Goal: Transaction & Acquisition: Download file/media

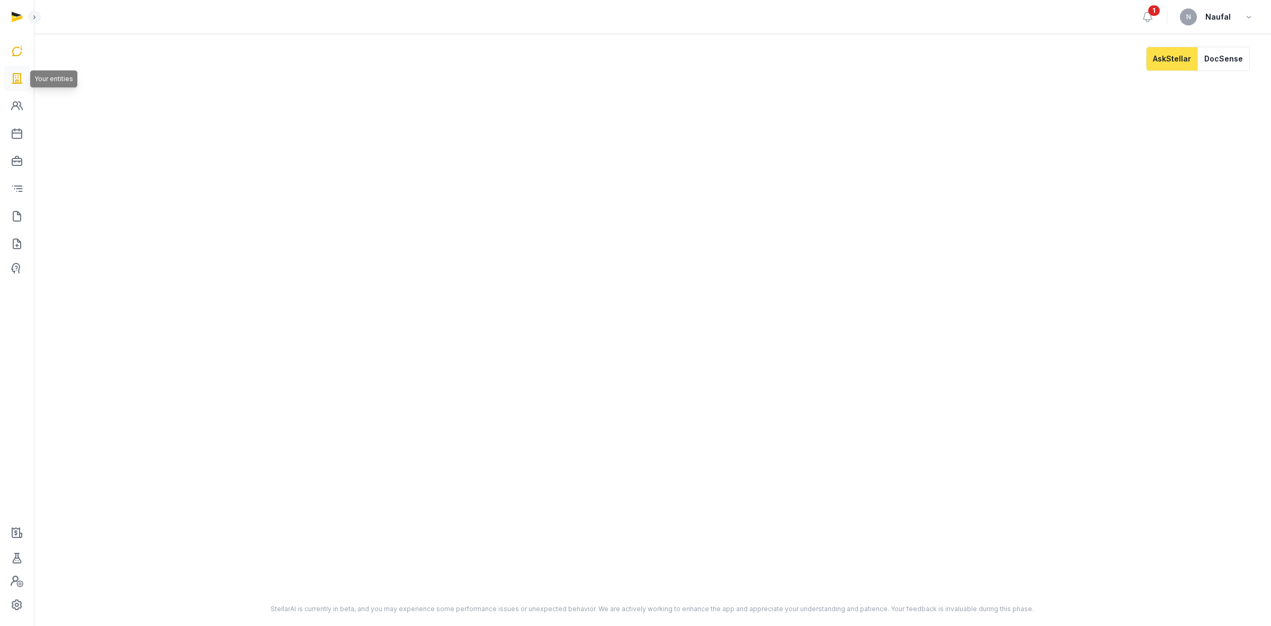
click at [13, 74] on icon at bounding box center [17, 78] width 13 height 17
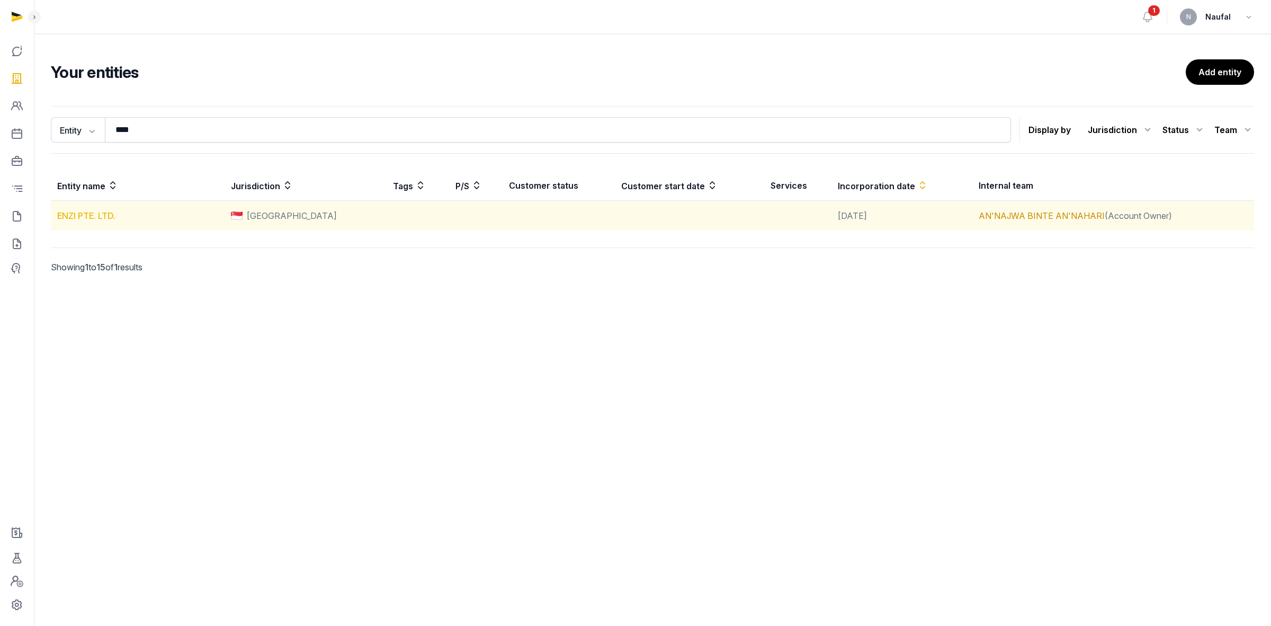
click at [95, 220] on link "ENZI PTE. LTD." at bounding box center [86, 215] width 58 height 11
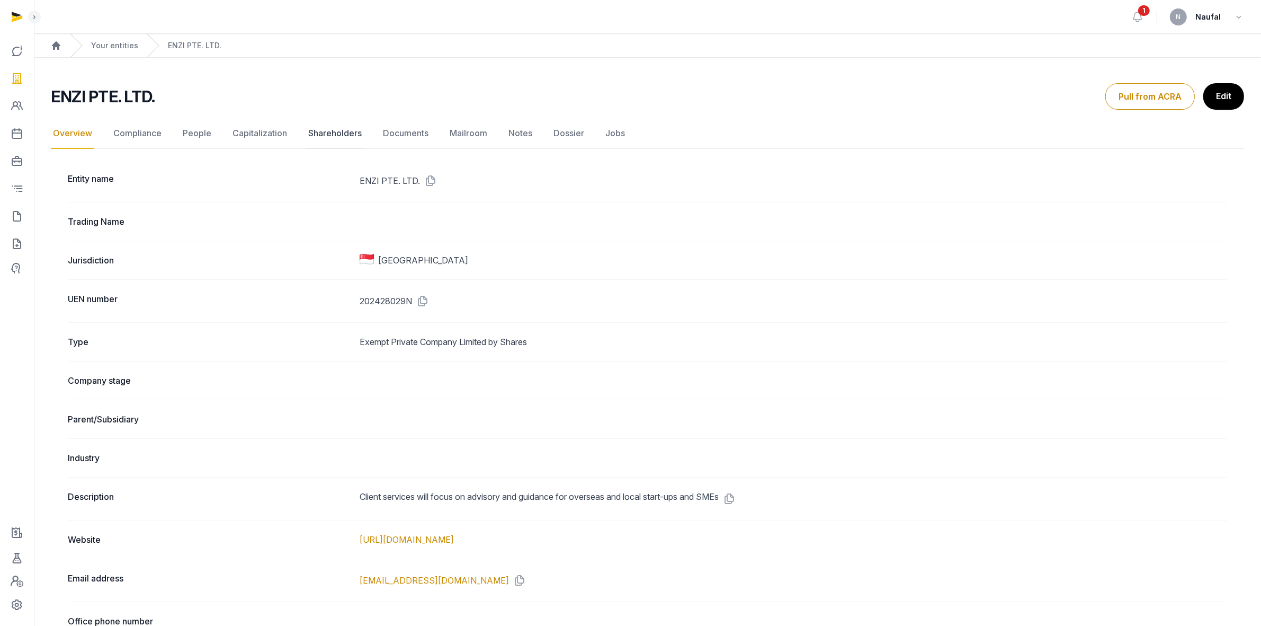
click at [338, 133] on link "Shareholders" at bounding box center [335, 133] width 58 height 31
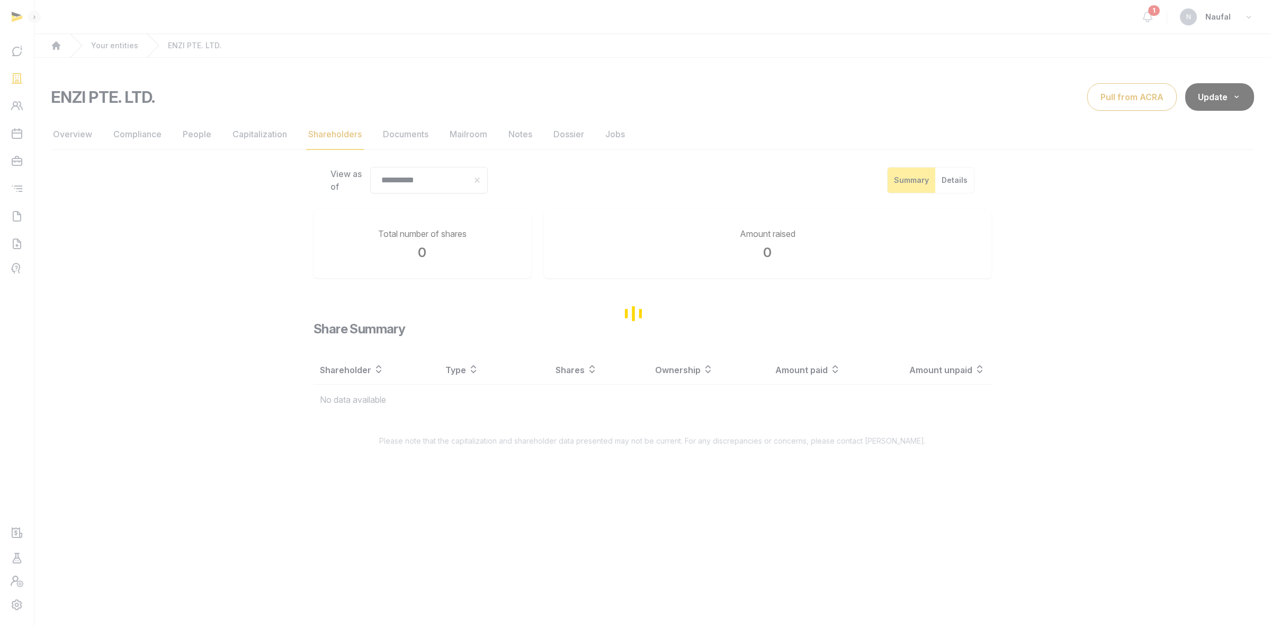
click at [401, 141] on div "Loading" at bounding box center [635, 313] width 1271 height 626
click at [403, 139] on div "**********" at bounding box center [652, 282] width 1203 height 327
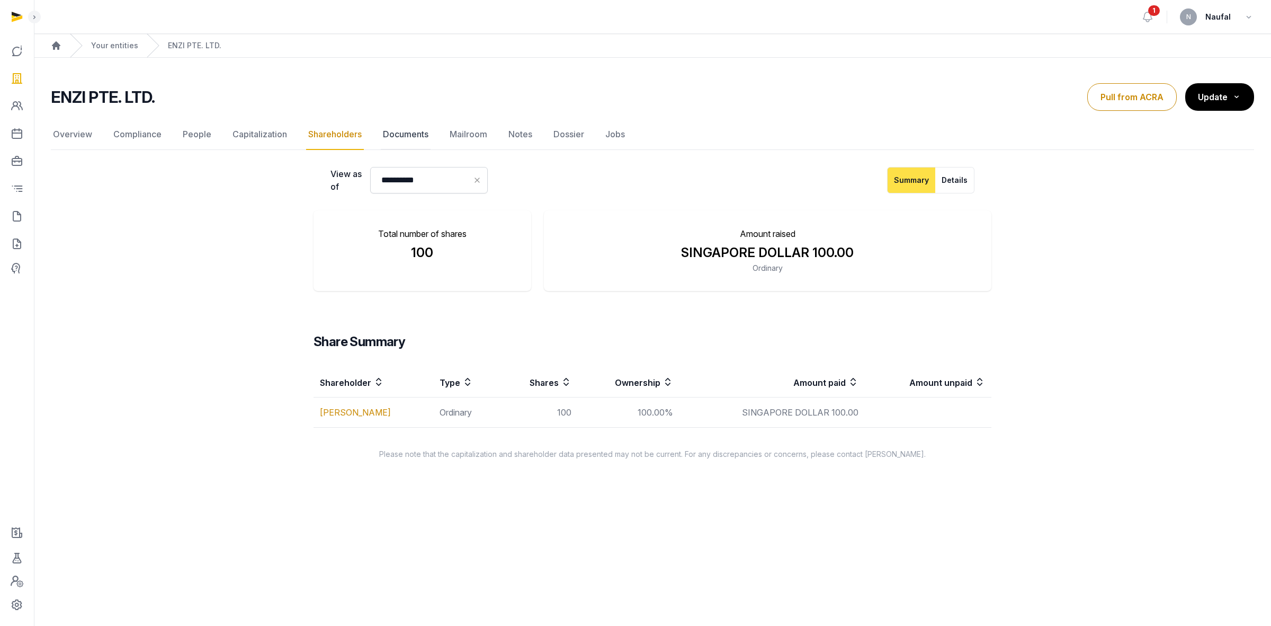
click at [403, 139] on link "Documents" at bounding box center [406, 134] width 50 height 31
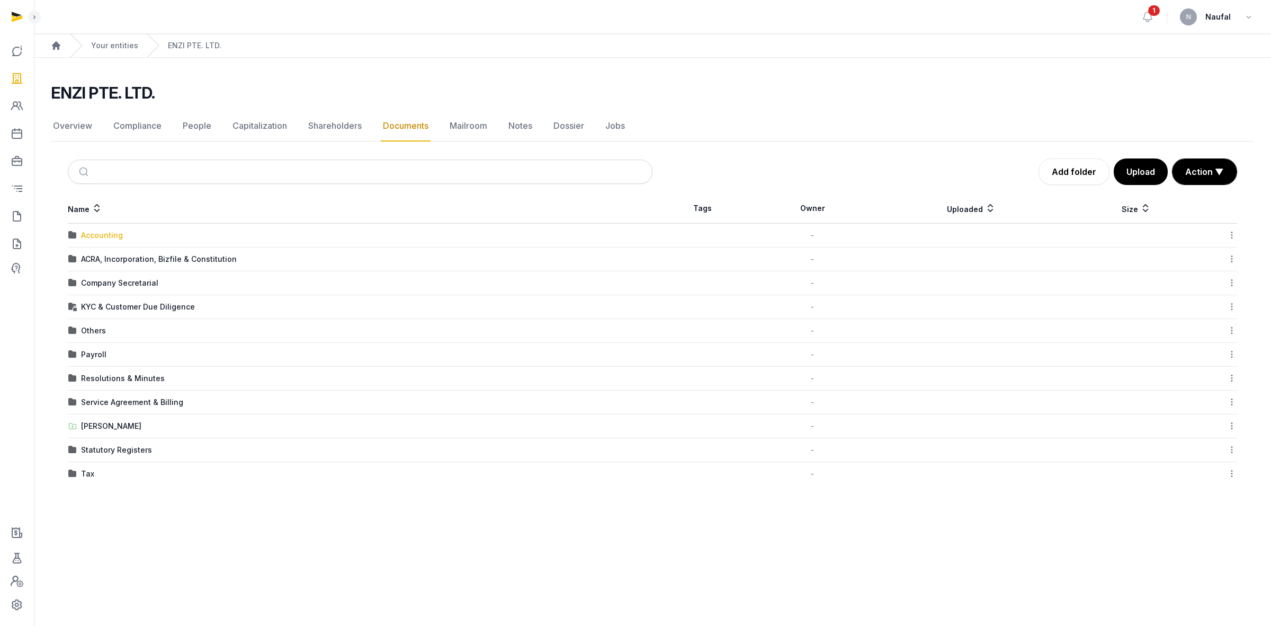
click at [106, 233] on div "Accounting" at bounding box center [102, 235] width 42 height 11
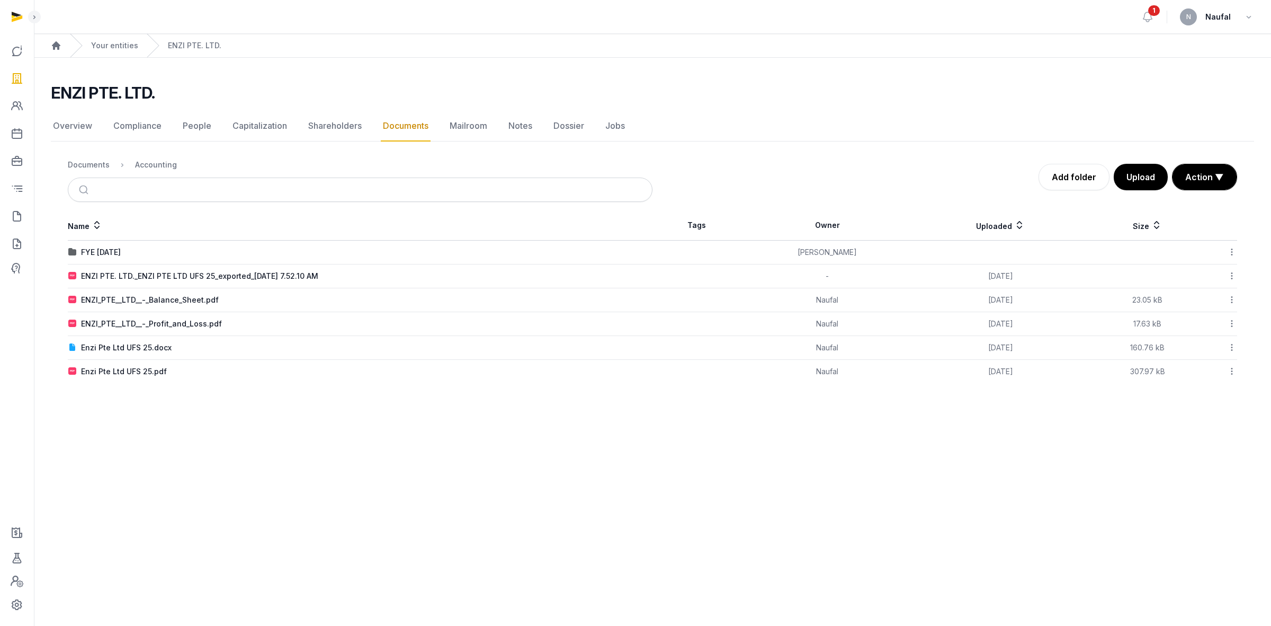
click at [1234, 276] on icon at bounding box center [1232, 275] width 10 height 11
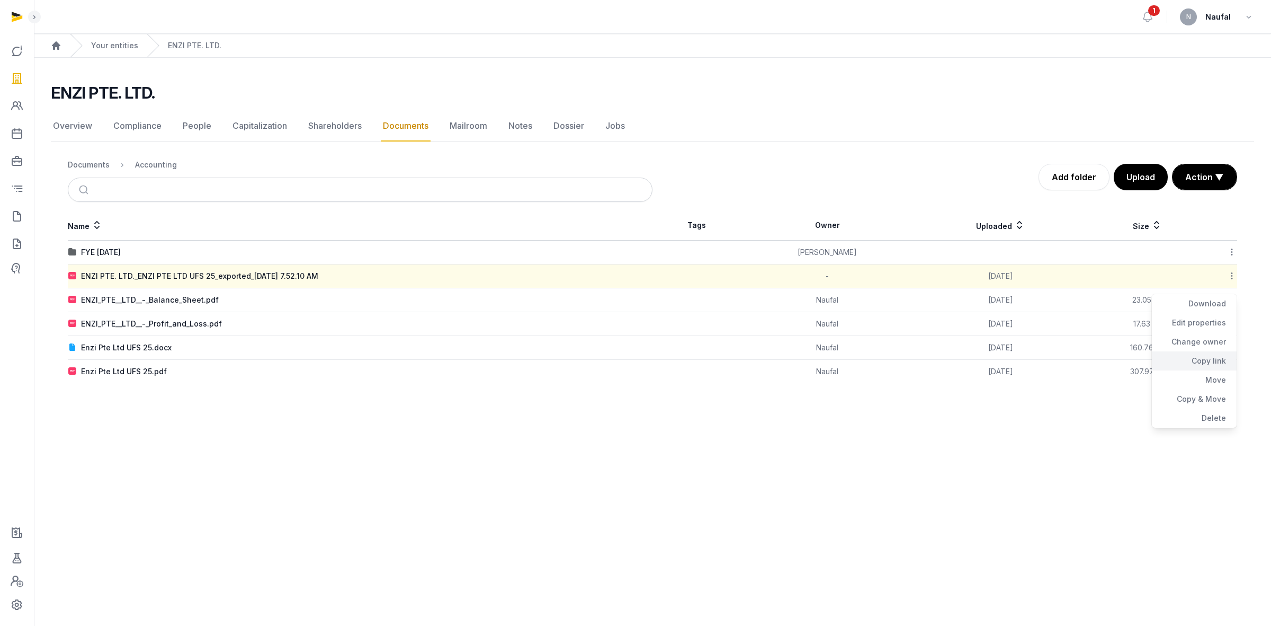
click at [1206, 359] on div "Copy link" at bounding box center [1194, 360] width 85 height 19
click at [16, 73] on icon at bounding box center [17, 78] width 13 height 17
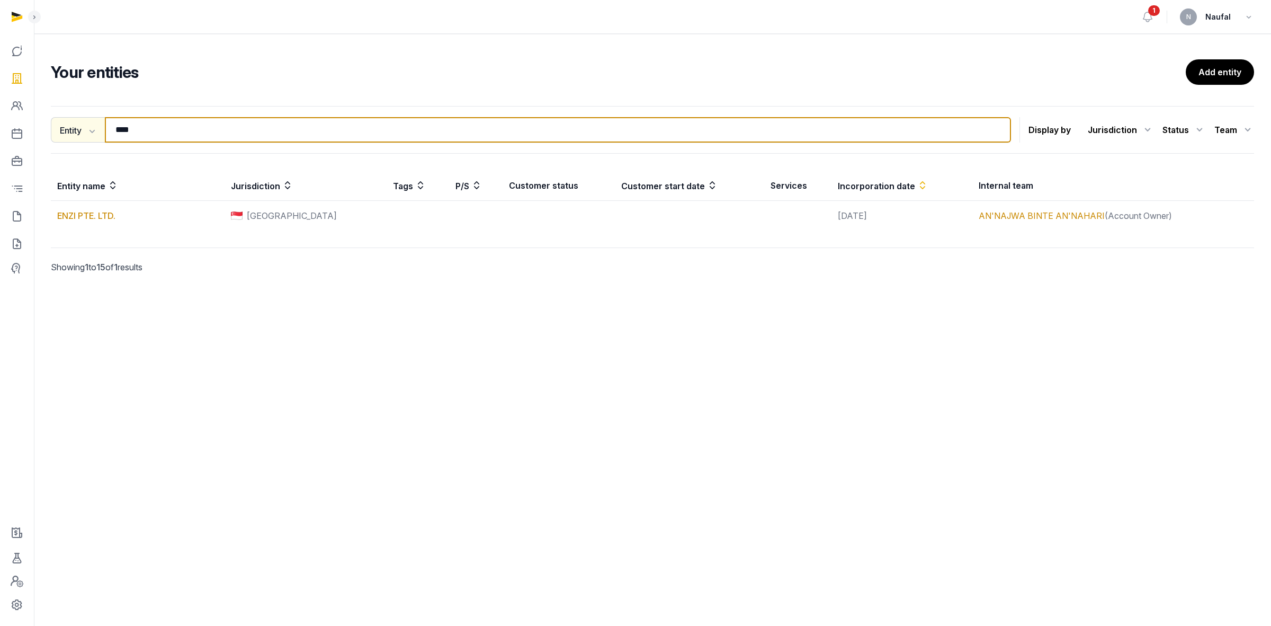
drag, startPoint x: 183, startPoint y: 126, endPoint x: 101, endPoint y: 128, distance: 82.1
click at [101, 128] on div "Entity Entity People Tags Services **** Search" at bounding box center [531, 129] width 960 height 25
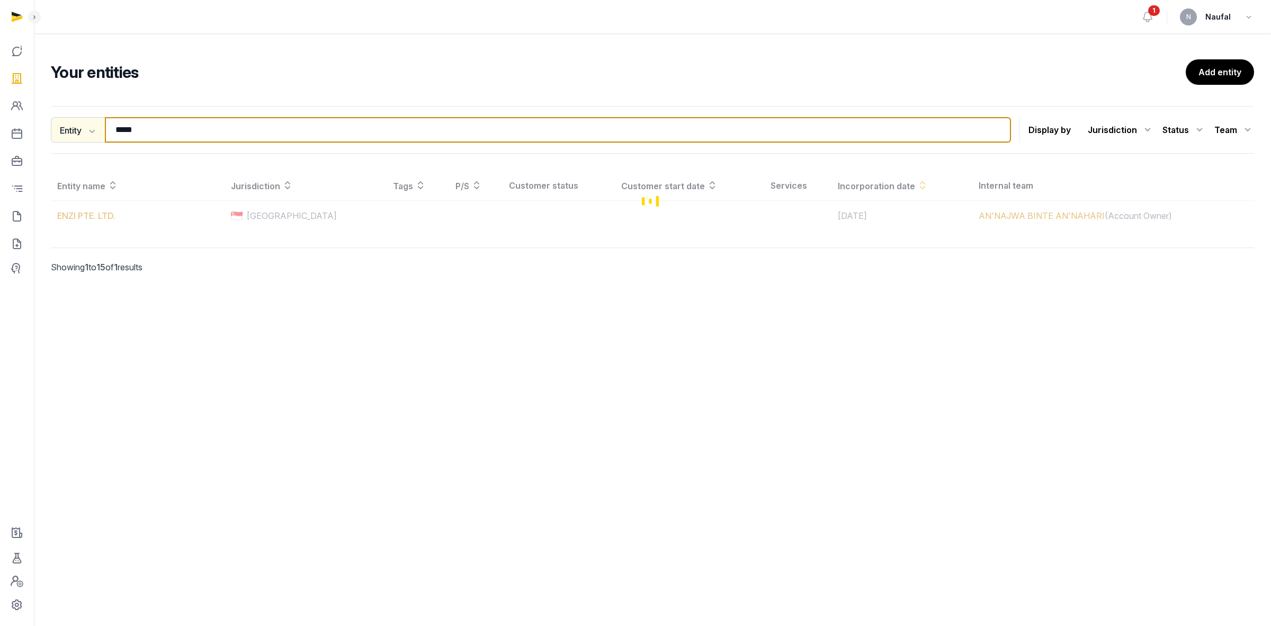
type input "*****"
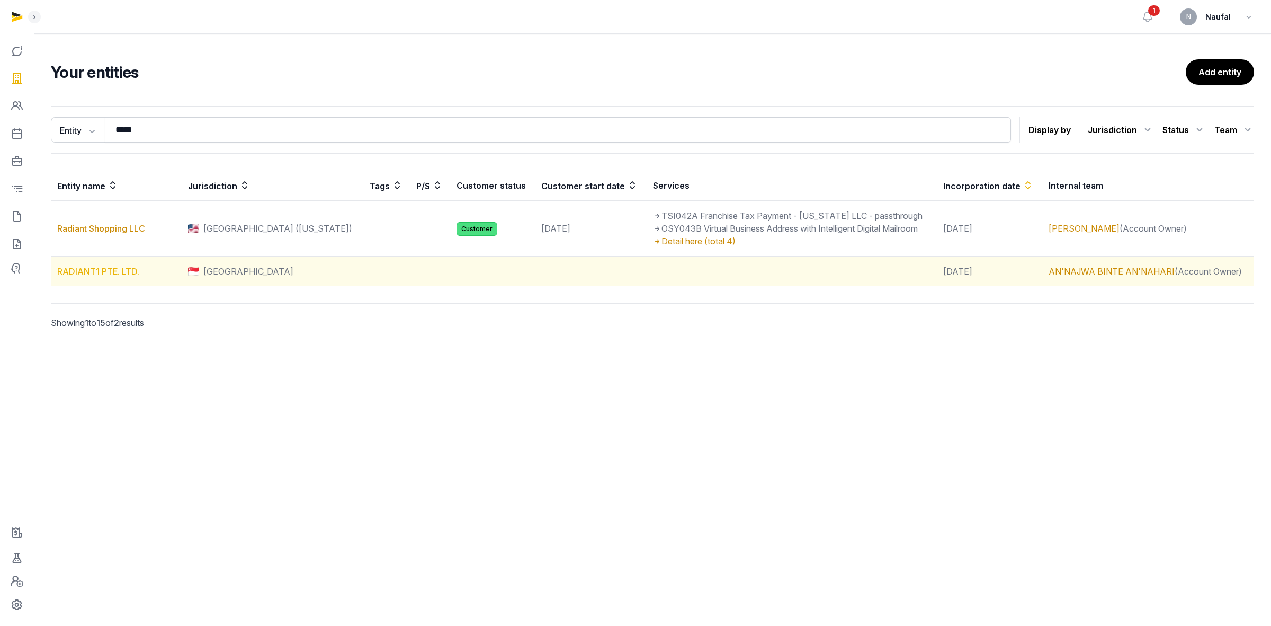
click at [115, 273] on link "RADIANT1 PTE. LTD." at bounding box center [98, 271] width 82 height 11
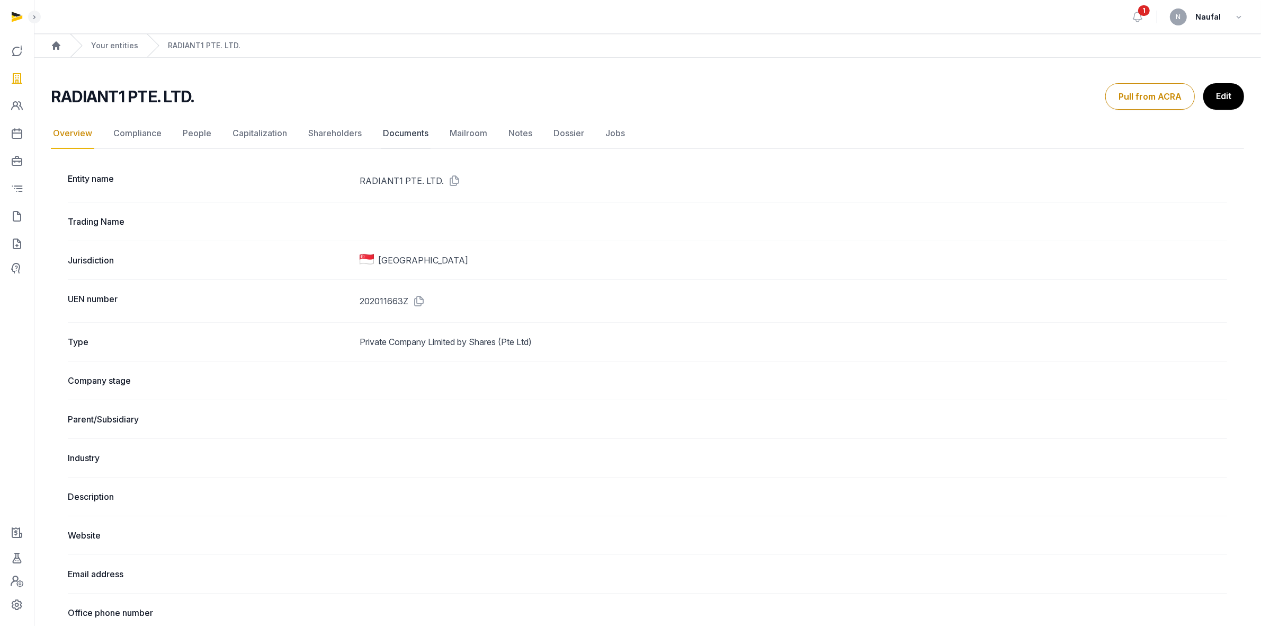
click at [403, 138] on link "Documents" at bounding box center [406, 133] width 50 height 31
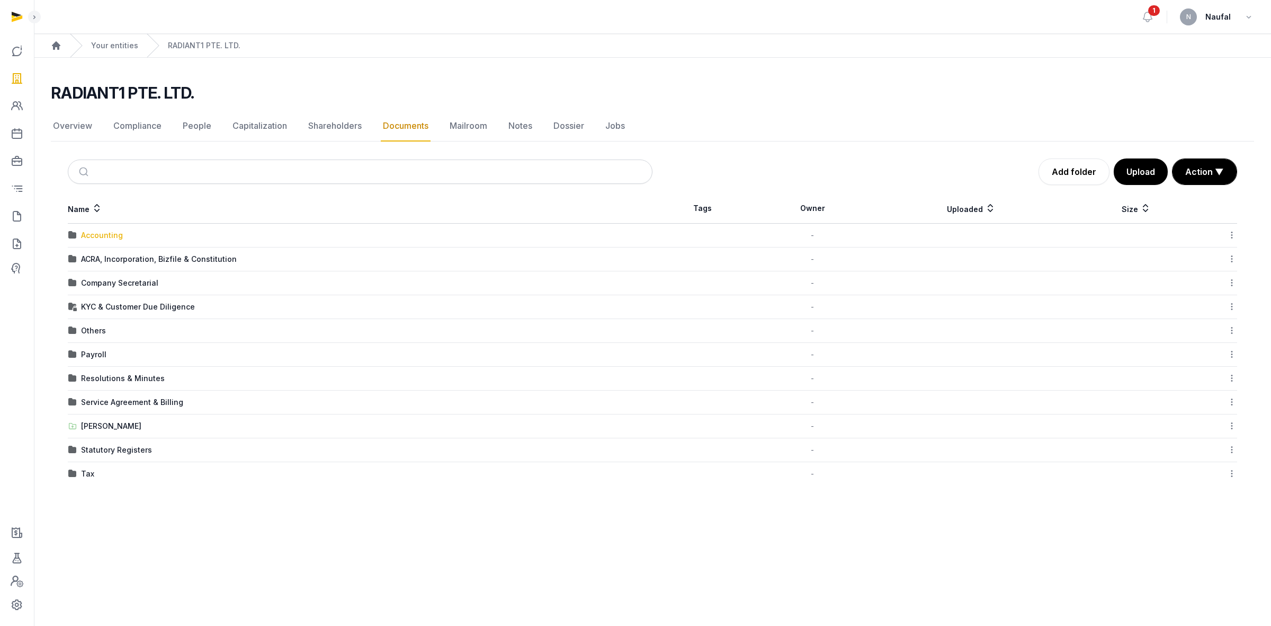
click at [91, 235] on div "Accounting" at bounding box center [102, 235] width 42 height 11
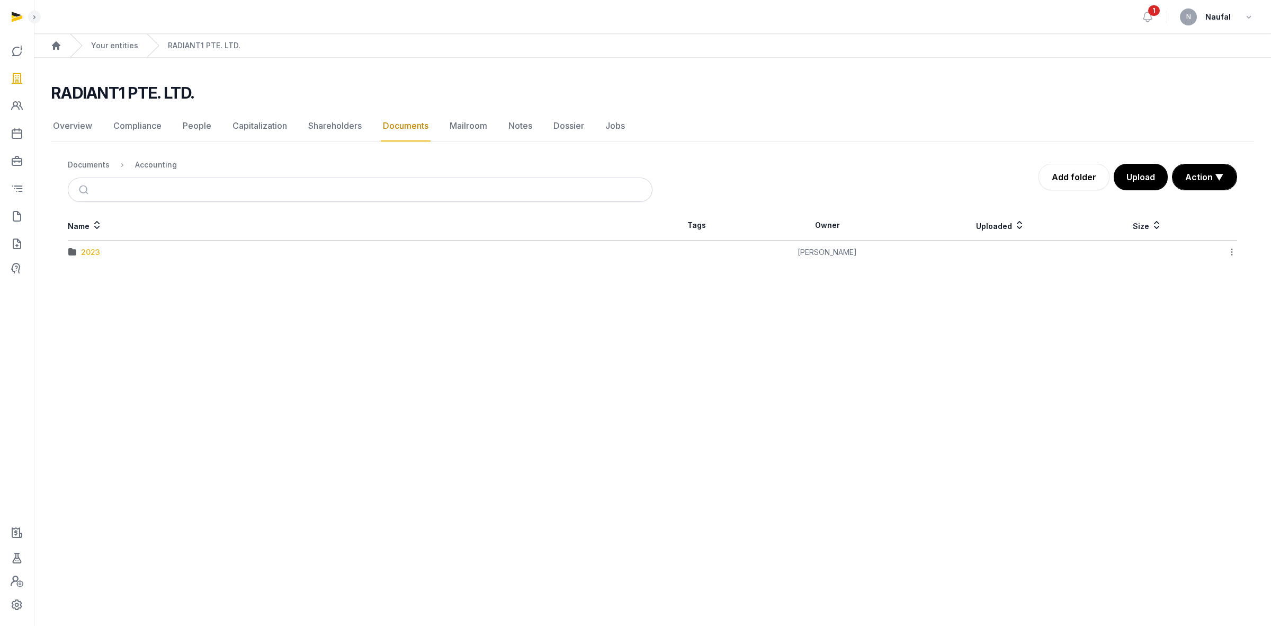
click at [85, 251] on div "2023" at bounding box center [90, 252] width 19 height 11
click at [400, 122] on link "Documents" at bounding box center [406, 126] width 50 height 31
click at [107, 165] on div "Documents" at bounding box center [89, 164] width 42 height 11
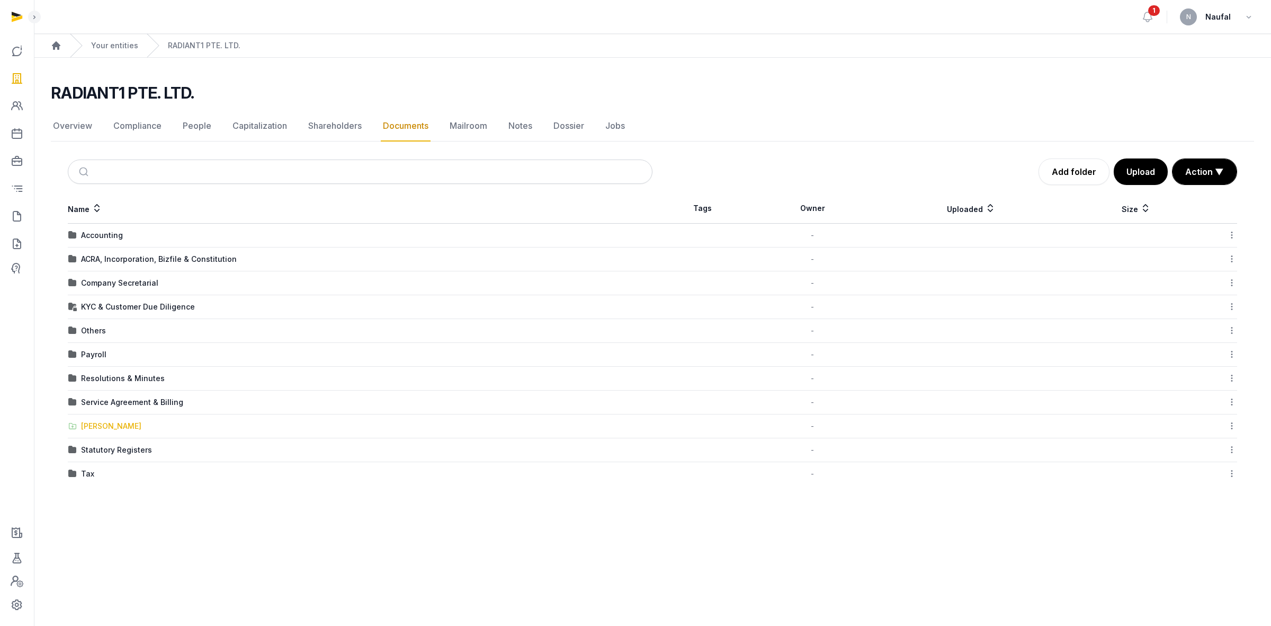
click at [110, 426] on div "[PERSON_NAME]" at bounding box center [111, 426] width 60 height 11
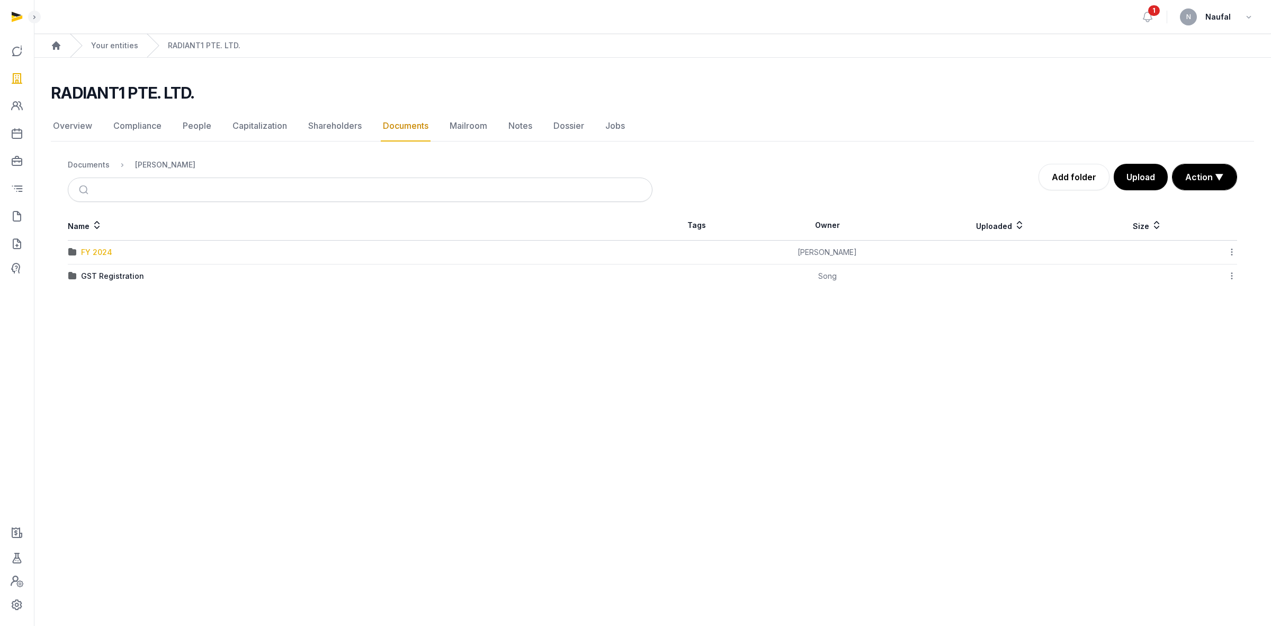
click at [104, 256] on div "FY 2024" at bounding box center [96, 252] width 31 height 11
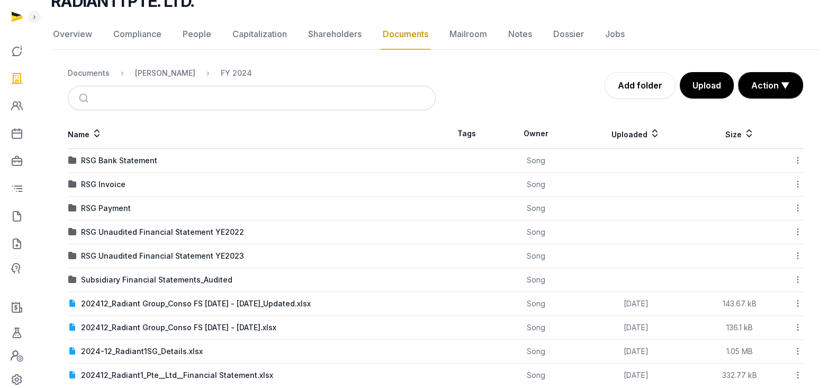
scroll to position [110, 0]
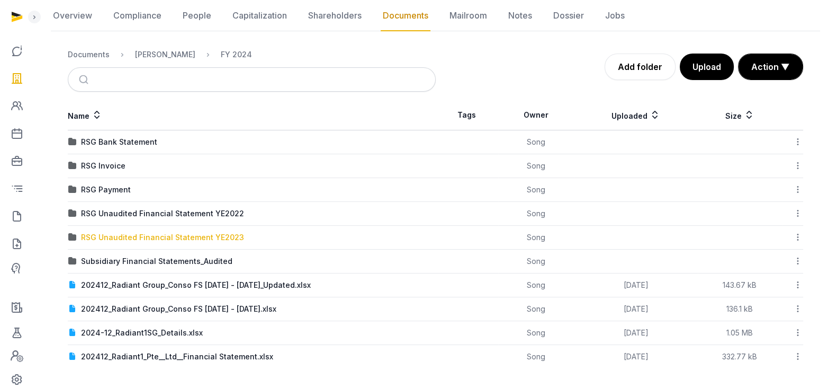
click at [215, 238] on div "RSG Unaudited Financial Statement YE2023" at bounding box center [162, 237] width 163 height 11
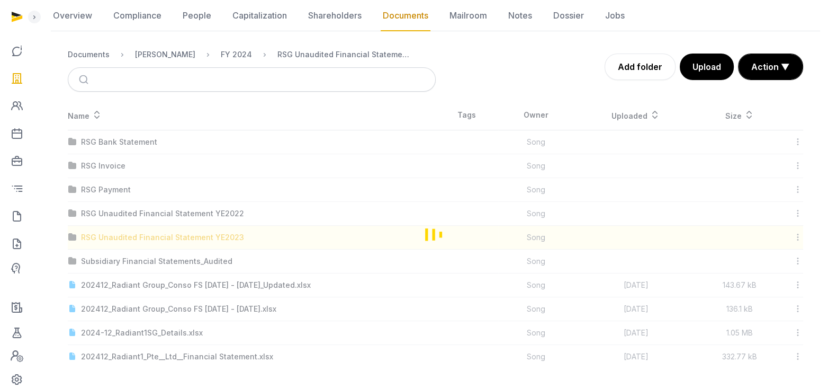
scroll to position [0, 0]
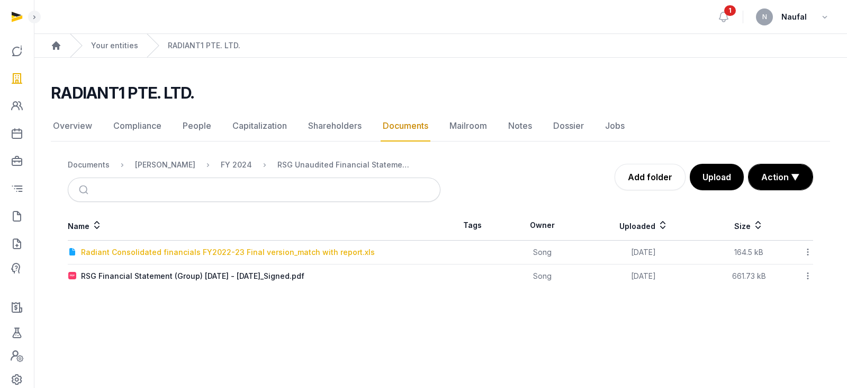
click at [237, 250] on div "Radiant Consolidated financials FY2022-23 Final version_match with report.xls" at bounding box center [228, 252] width 294 height 11
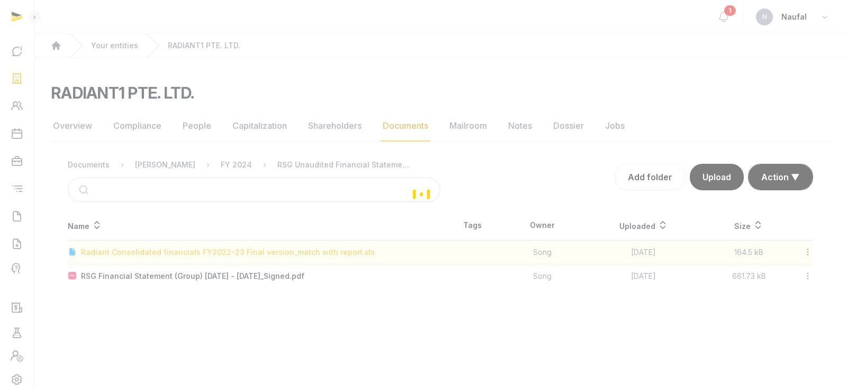
click at [237, 250] on div "Loading" at bounding box center [423, 194] width 847 height 388
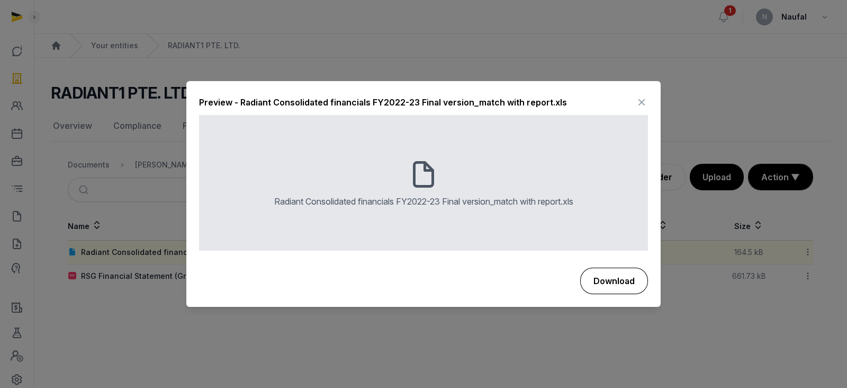
click at [629, 279] on button "Download" at bounding box center [615, 280] width 68 height 26
click at [641, 100] on icon at bounding box center [642, 102] width 13 height 17
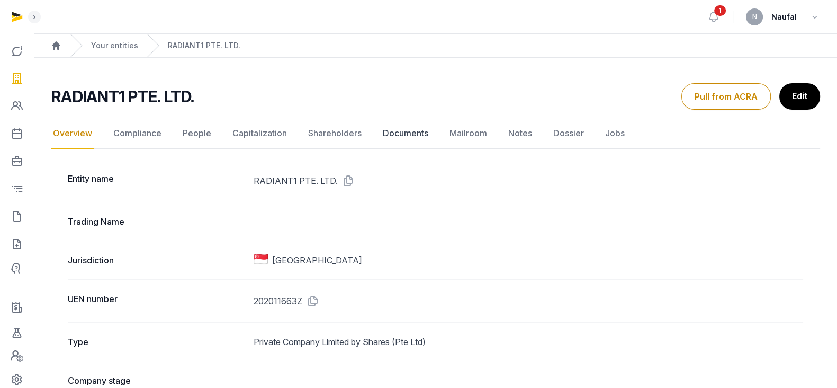
click at [415, 133] on link "Documents" at bounding box center [406, 133] width 50 height 31
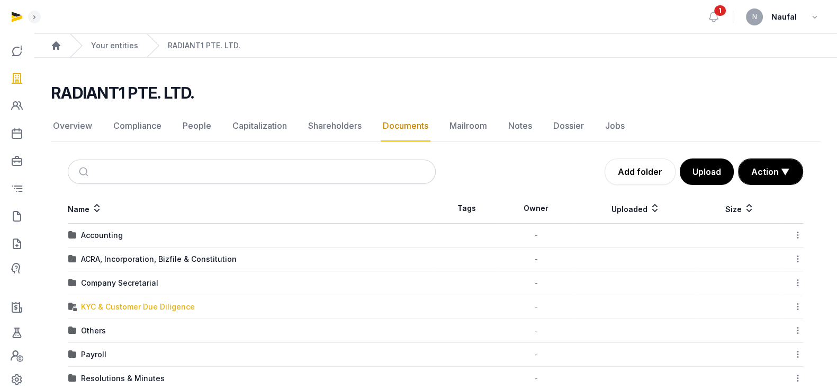
scroll to position [117, 0]
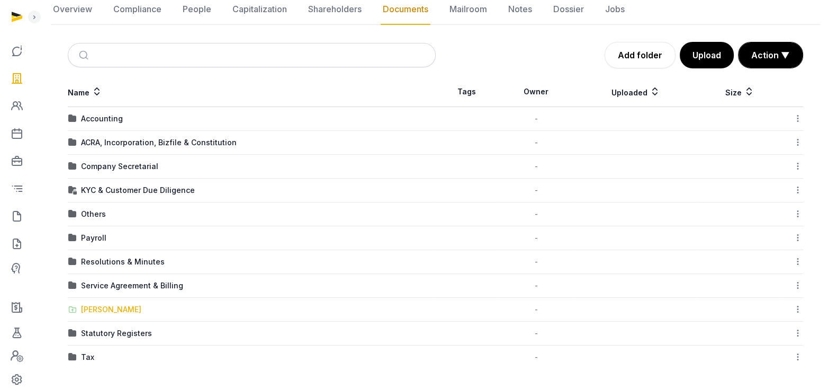
click at [109, 310] on div "[PERSON_NAME]" at bounding box center [111, 309] width 60 height 11
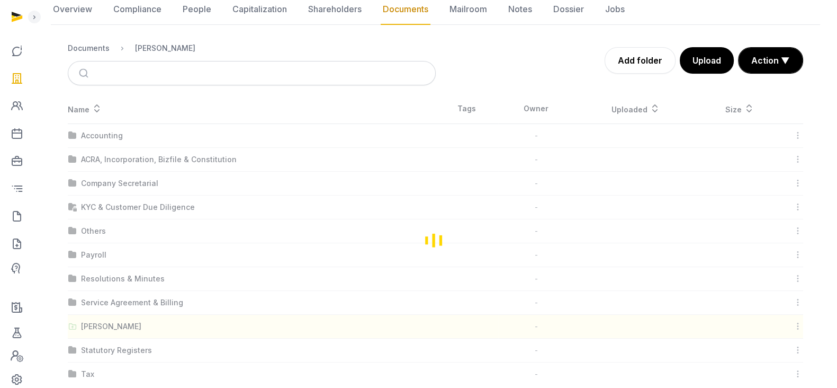
scroll to position [0, 0]
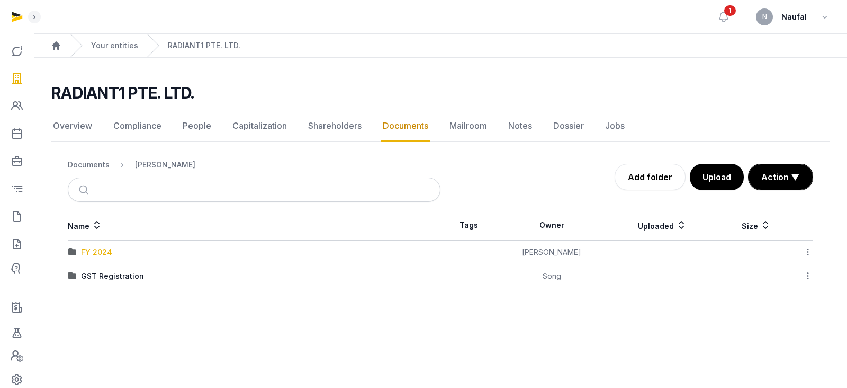
click at [98, 249] on div "FY 2024" at bounding box center [96, 252] width 31 height 11
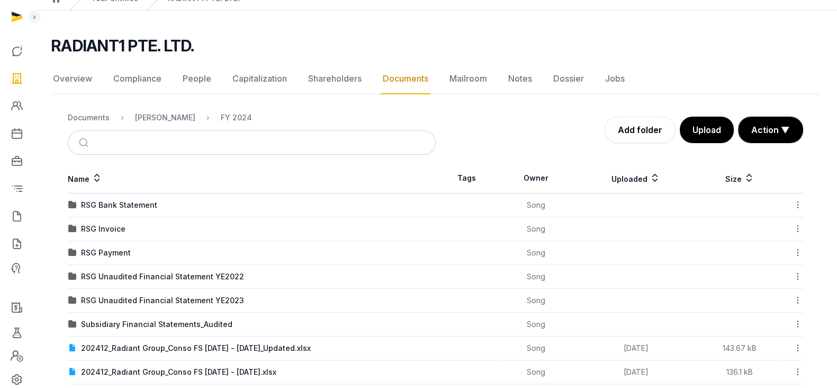
scroll to position [66, 0]
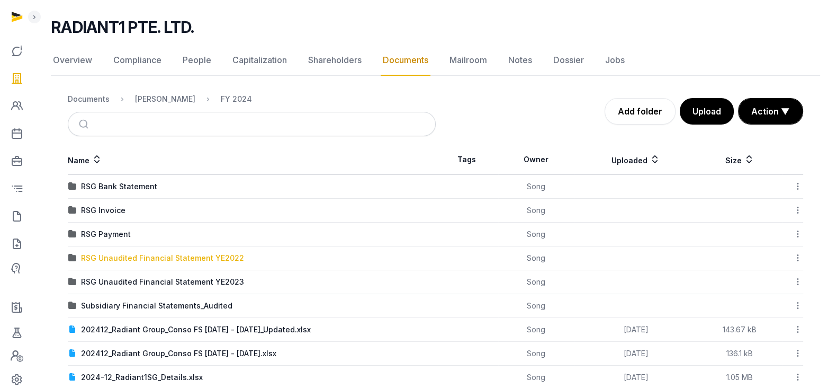
click at [223, 260] on div "RSG Unaudited Financial Statement YE2022" at bounding box center [162, 258] width 163 height 11
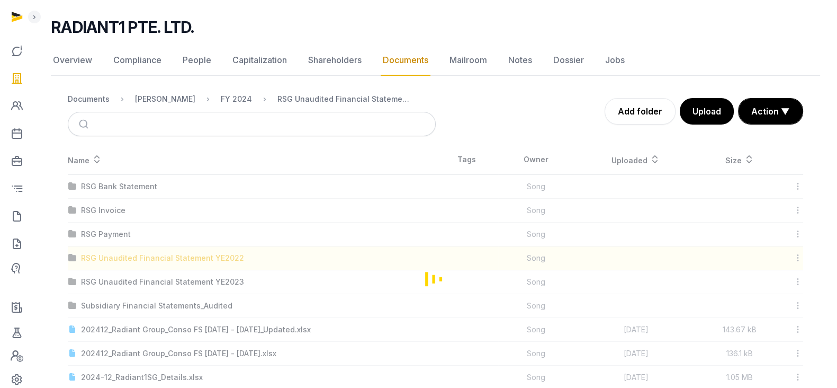
scroll to position [0, 0]
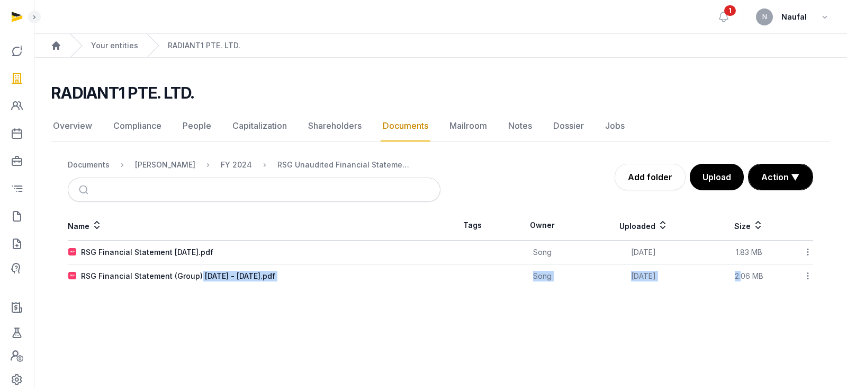
drag, startPoint x: 196, startPoint y: 276, endPoint x: 742, endPoint y: 287, distance: 545.7
click at [743, 287] on tr "RSG Financial Statement (Group) [DATE] - [DATE].pdf Song [DATE] 2.06 MB Downloa…" at bounding box center [441, 276] width 746 height 24
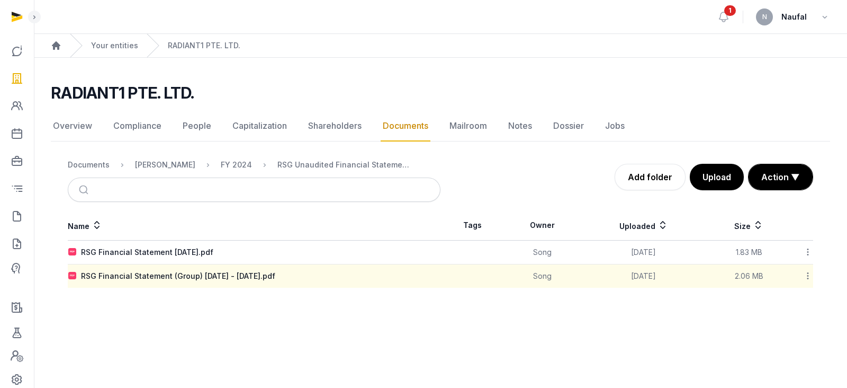
click at [273, 332] on main "Open sidebar 1 N Naufal Home Your entities RADIANT1 PTE. LTD. RADIANT1 PTE. LTD…" at bounding box center [423, 194] width 847 height 388
click at [256, 332] on main "Open sidebar 1 N Naufal Home Your entities RADIANT1 PTE. LTD. RADIANT1 PTE. LTD…" at bounding box center [423, 194] width 847 height 388
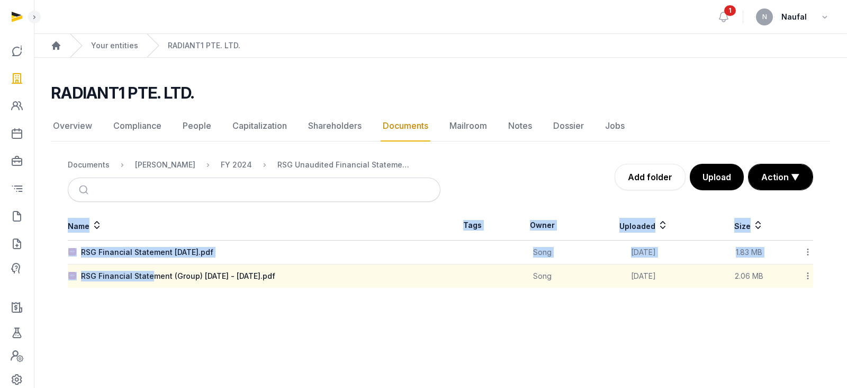
drag, startPoint x: 148, startPoint y: 273, endPoint x: 1039, endPoint y: 298, distance: 890.7
click at [847, 298] on html "Open sidebar 1 N Naufal Home Your entities RADIANT1 PTE. LTD. RADIANT1 PTE. LTD…" at bounding box center [423, 194] width 847 height 388
click at [806, 273] on icon at bounding box center [809, 275] width 10 height 11
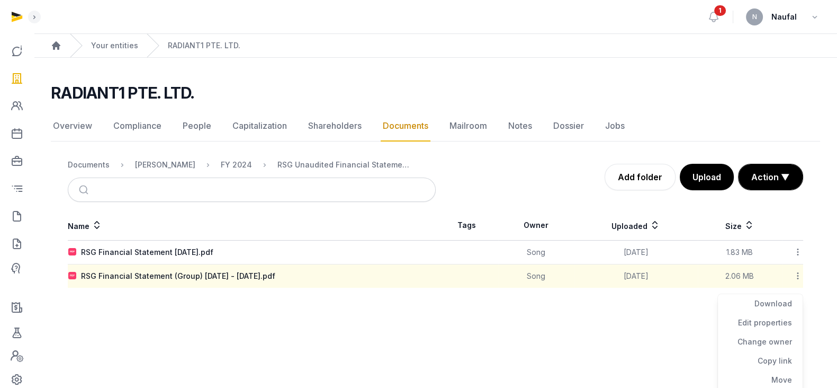
click at [775, 302] on div "Download" at bounding box center [760, 303] width 85 height 19
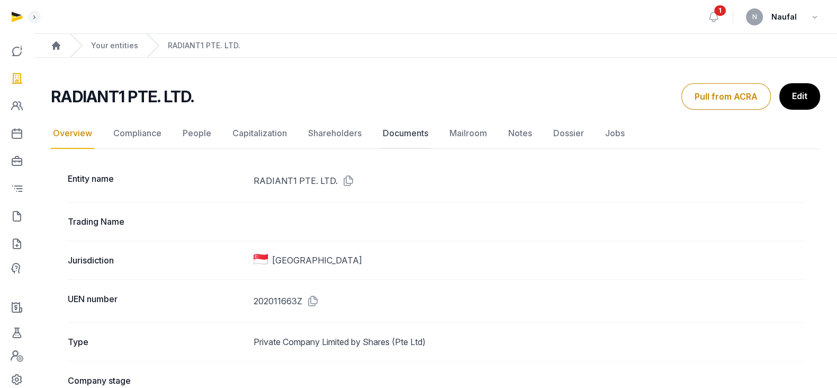
click at [411, 129] on link "Documents" at bounding box center [406, 133] width 50 height 31
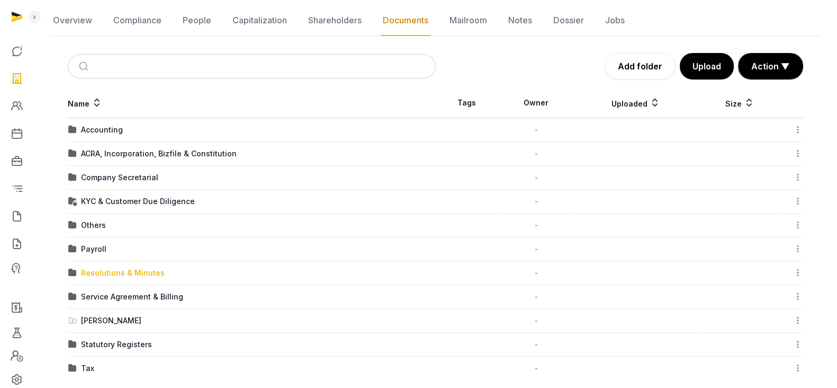
scroll to position [117, 0]
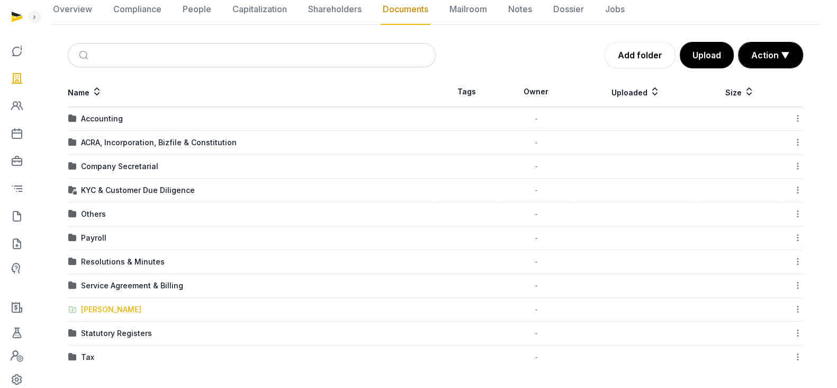
click at [100, 306] on div "[PERSON_NAME]" at bounding box center [111, 309] width 60 height 11
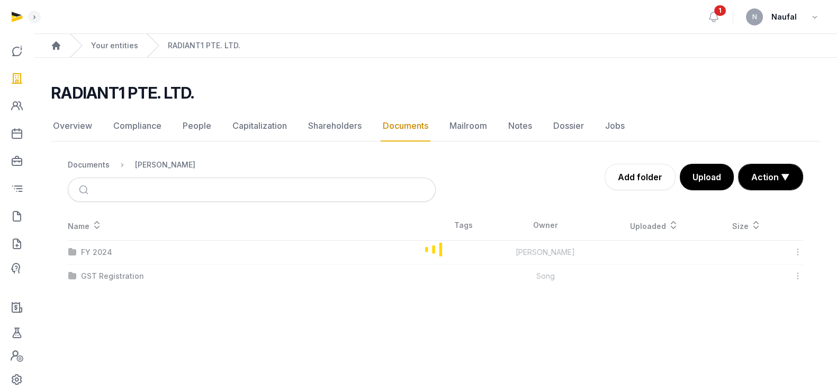
scroll to position [0, 0]
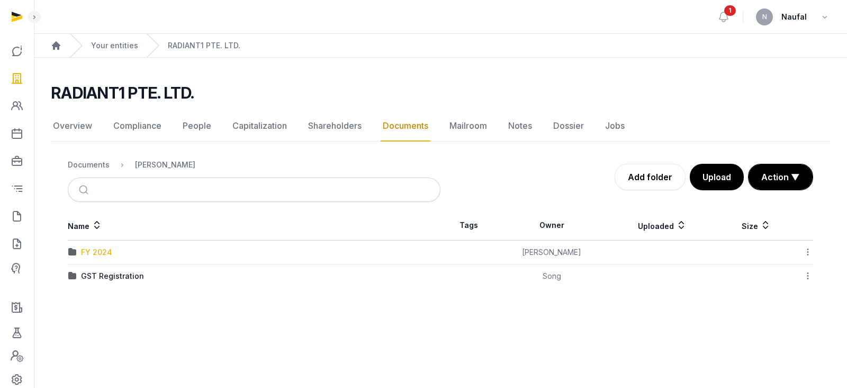
click at [110, 249] on div "FY 2024" at bounding box center [96, 252] width 31 height 11
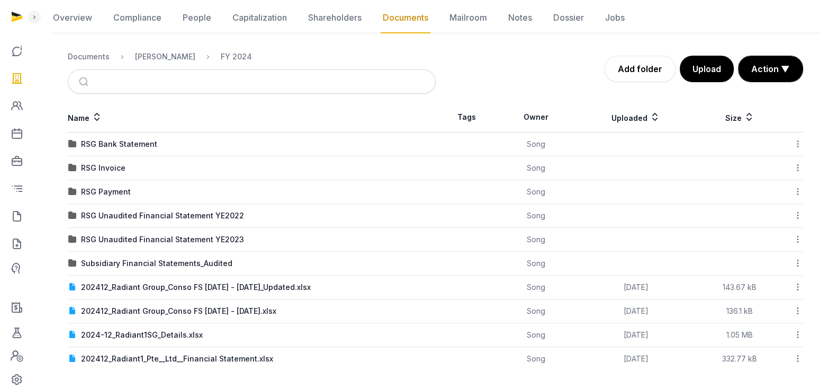
scroll to position [110, 0]
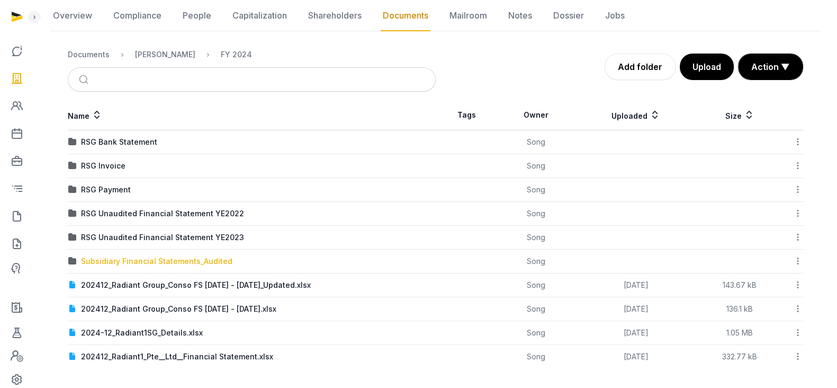
click at [208, 259] on div "Subsidiary Financial Statements_Audited" at bounding box center [156, 261] width 151 height 11
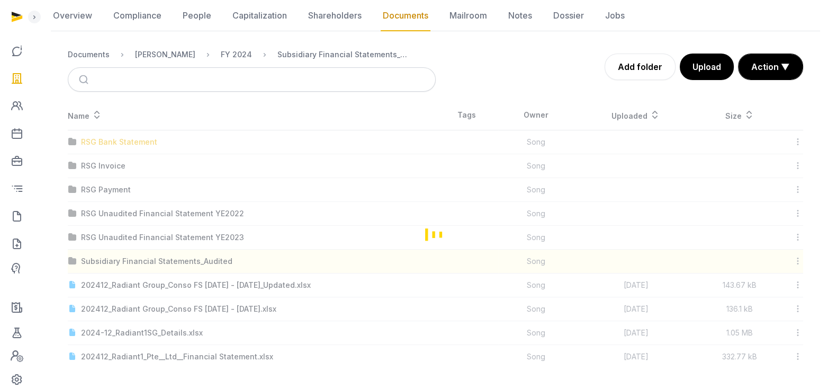
scroll to position [0, 0]
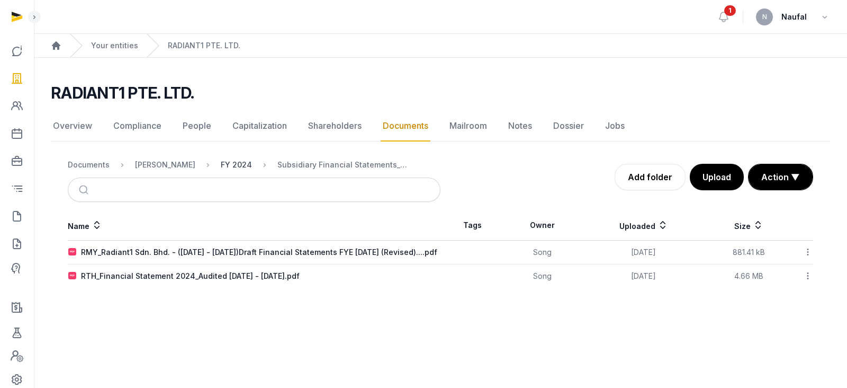
click at [228, 165] on div "FY 2024" at bounding box center [236, 164] width 31 height 11
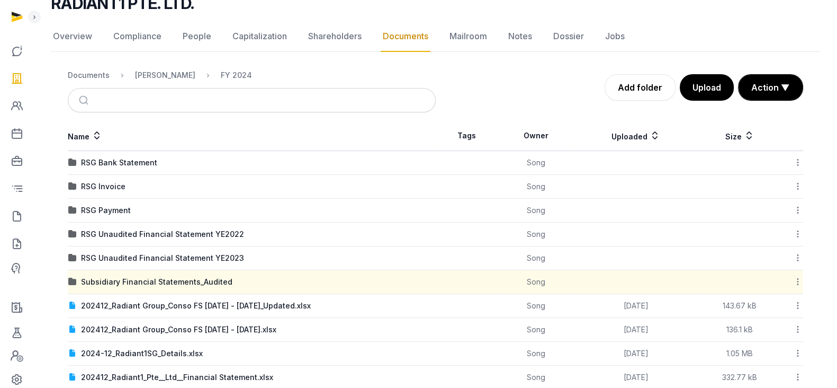
scroll to position [110, 0]
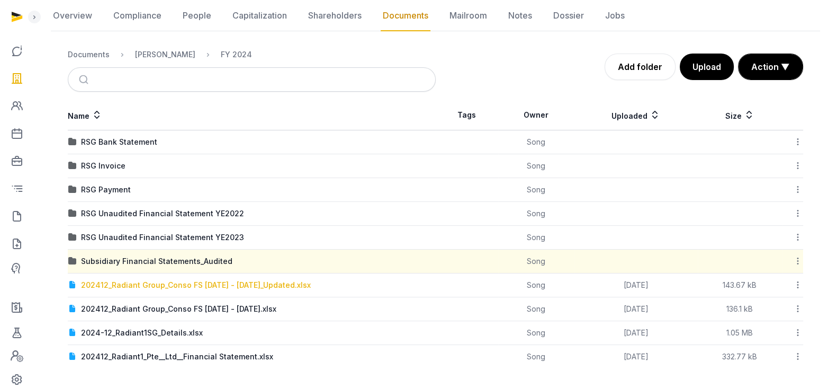
click at [261, 286] on div "202412_Radiant Group_Conso FS [DATE] - [DATE]_Updated.xlsx" at bounding box center [196, 285] width 230 height 11
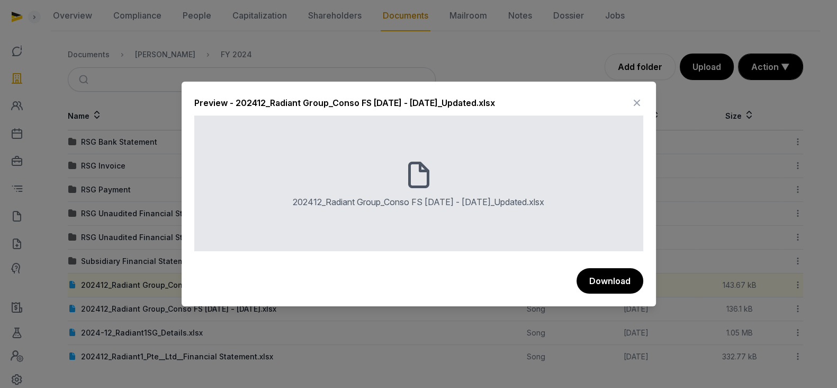
click at [611, 281] on button "Download" at bounding box center [610, 280] width 67 height 25
click at [637, 99] on icon at bounding box center [637, 102] width 13 height 17
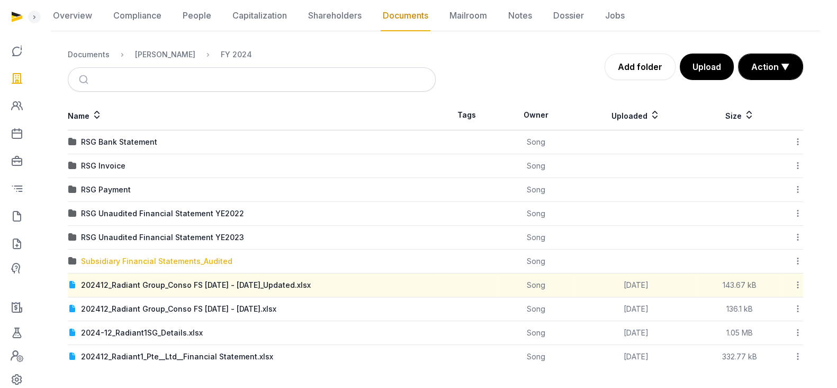
click at [190, 262] on div "Subsidiary Financial Statements_Audited" at bounding box center [156, 261] width 151 height 11
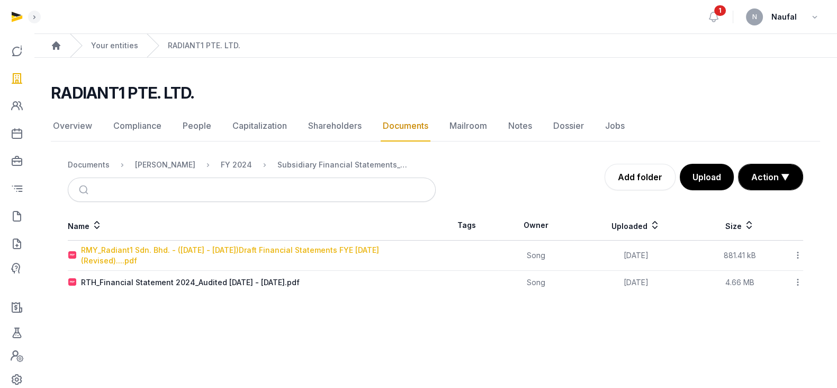
scroll to position [0, 0]
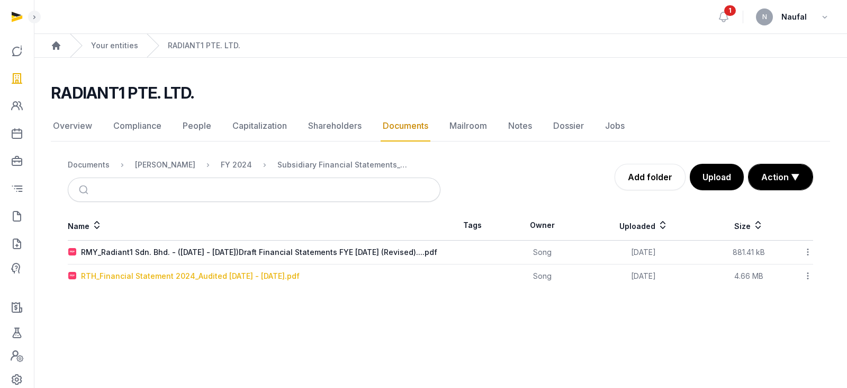
click at [262, 279] on div "RTH_Financial Statement 2024_Audited [DATE] - [DATE].pdf" at bounding box center [190, 276] width 219 height 11
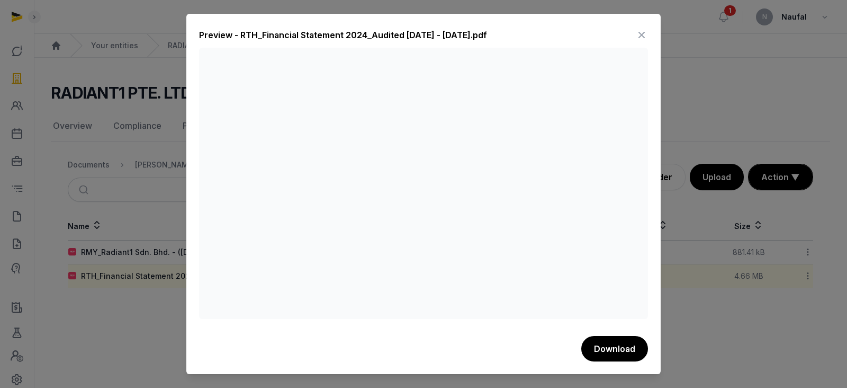
click at [639, 35] on icon at bounding box center [642, 34] width 13 height 17
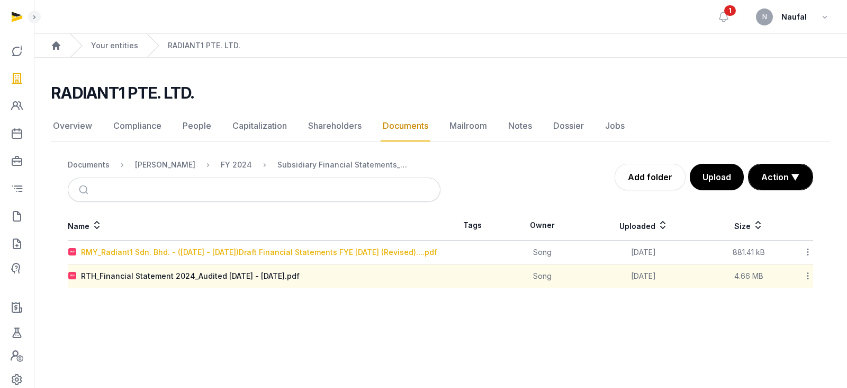
click at [336, 254] on div "RMY_Radiant1 Sdn. Bhd. - ([DATE] - [DATE])Draft Financial Statements FYE [DATE]…" at bounding box center [259, 252] width 356 height 11
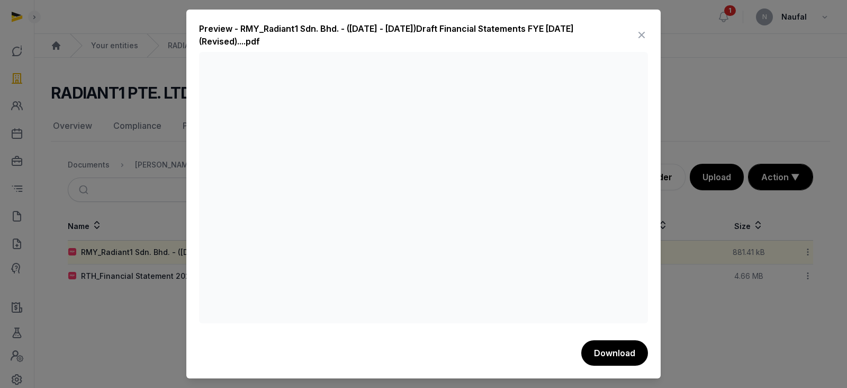
click at [637, 38] on icon at bounding box center [642, 34] width 13 height 17
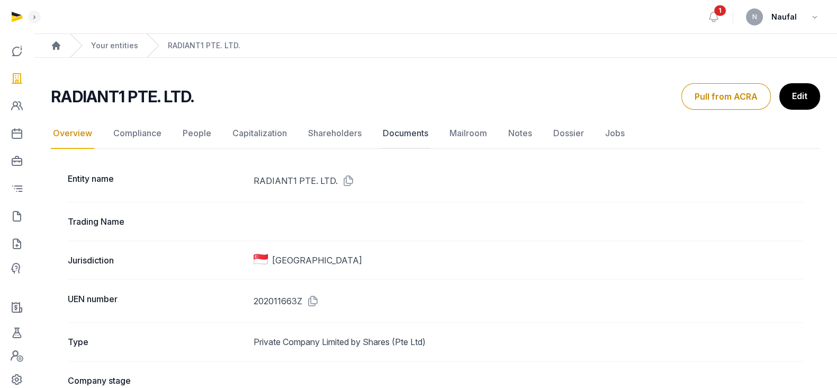
click at [414, 131] on link "Documents" at bounding box center [406, 133] width 50 height 31
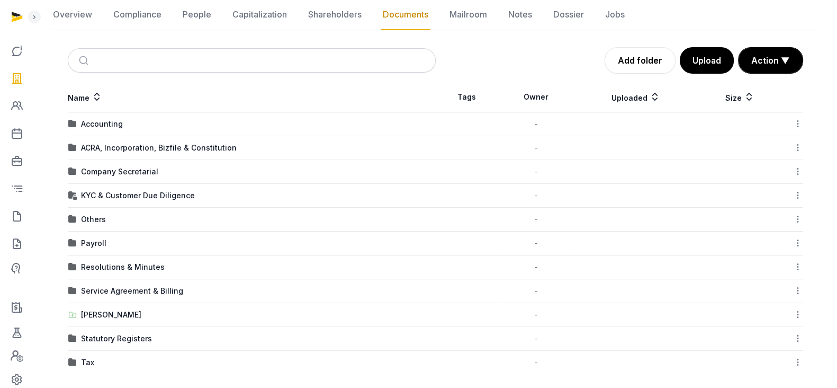
scroll to position [117, 0]
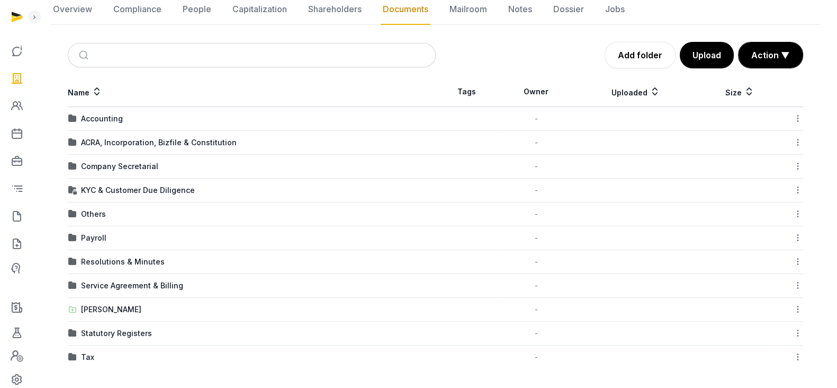
click at [95, 308] on div "[PERSON_NAME]" at bounding box center [111, 309] width 60 height 11
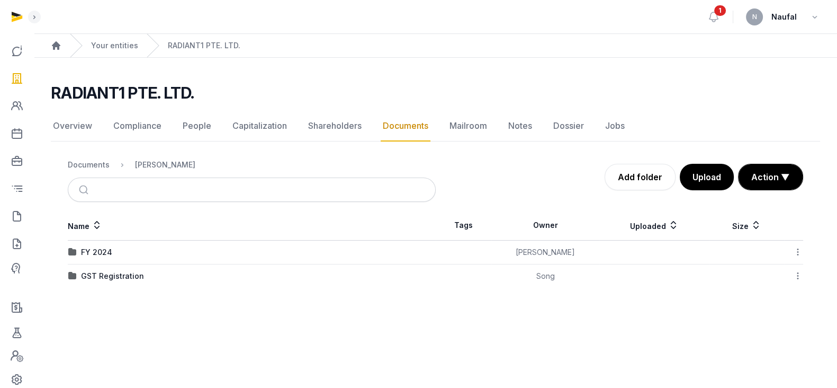
scroll to position [0, 0]
click at [101, 247] on div "FY 2024" at bounding box center [96, 252] width 31 height 11
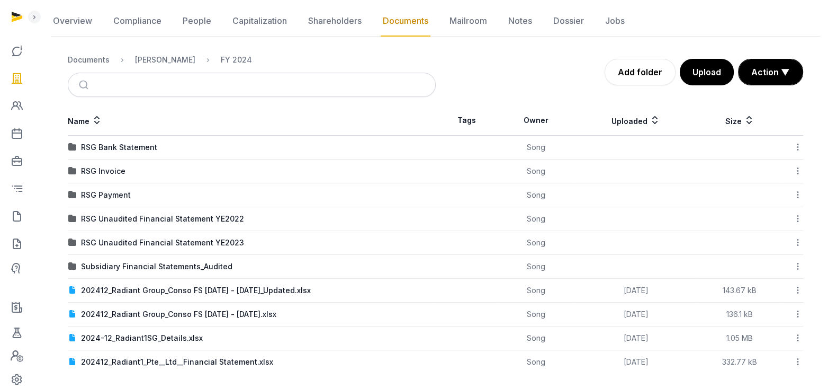
scroll to position [110, 0]
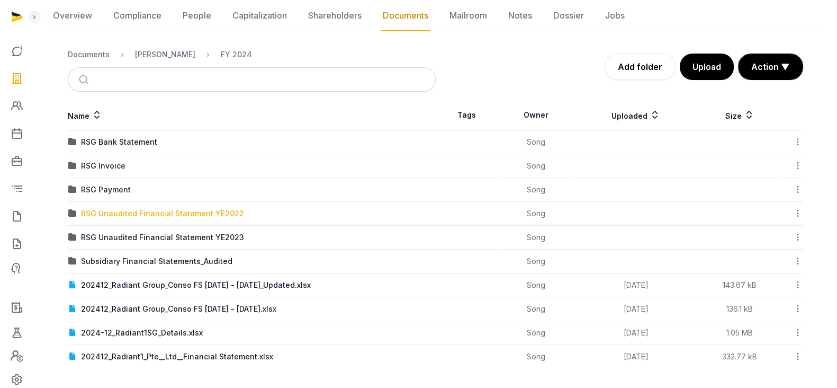
click at [225, 210] on div "RSG Unaudited Financial Statement YE2022" at bounding box center [162, 213] width 163 height 11
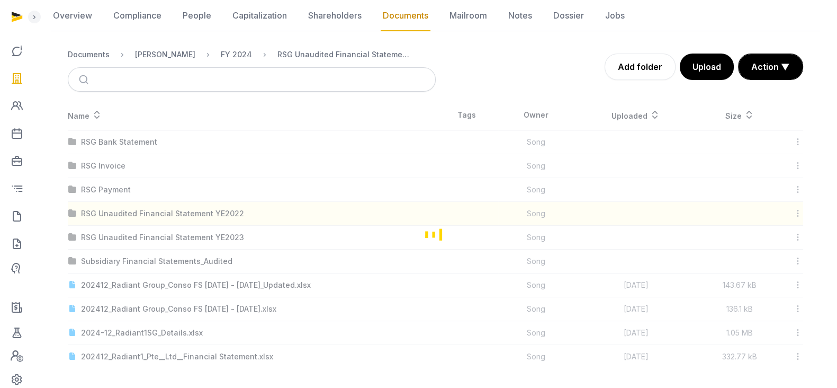
scroll to position [0, 0]
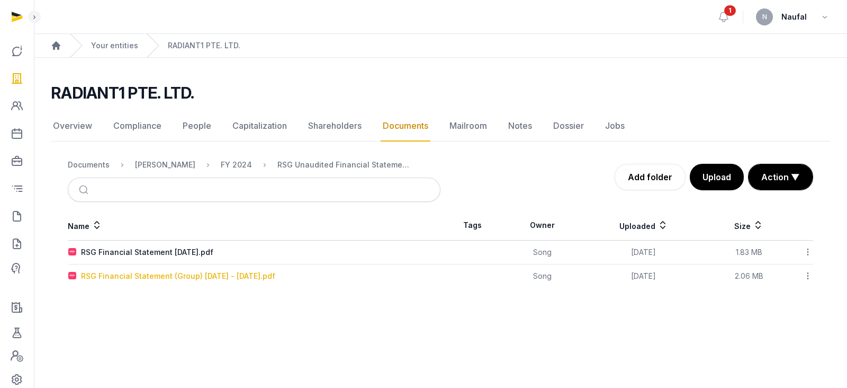
click at [238, 276] on div "RSG Financial Statement (Group) [DATE] - [DATE].pdf" at bounding box center [178, 276] width 194 height 11
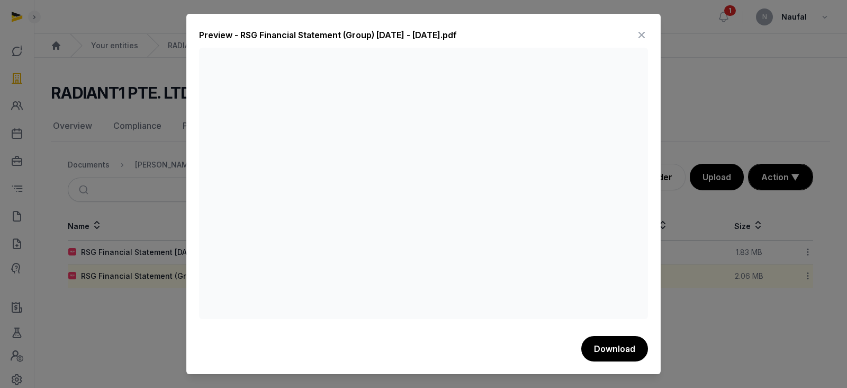
click at [638, 35] on icon at bounding box center [642, 34] width 13 height 17
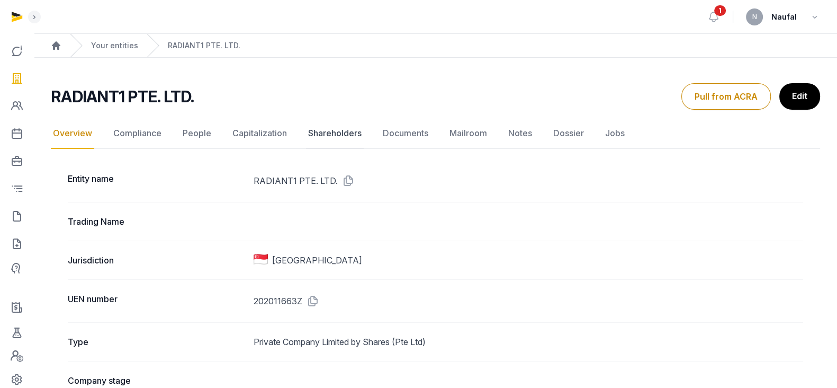
click at [332, 137] on link "Shareholders" at bounding box center [335, 133] width 58 height 31
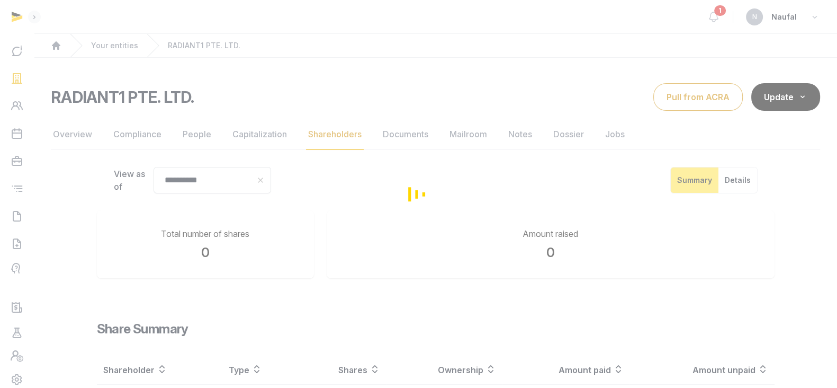
click at [407, 136] on div "Loading" at bounding box center [418, 194] width 837 height 388
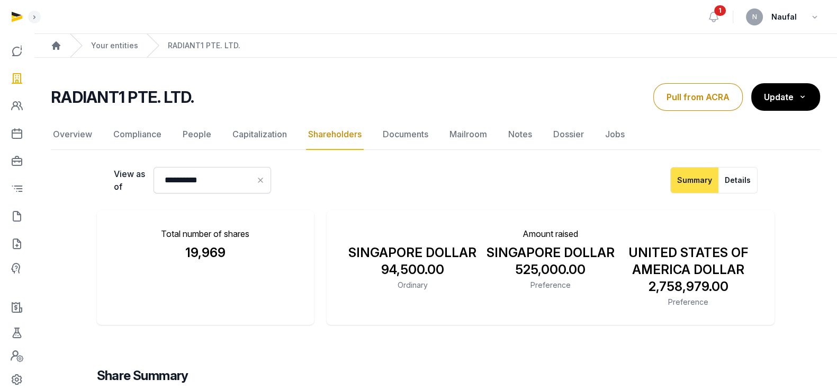
click at [407, 136] on link "Documents" at bounding box center [406, 134] width 50 height 31
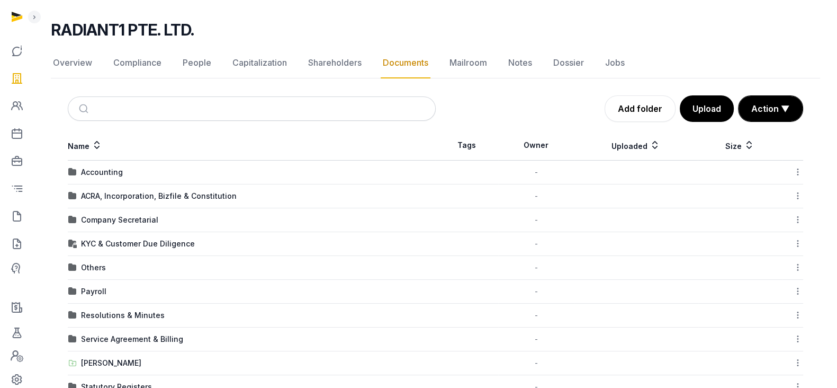
scroll to position [117, 0]
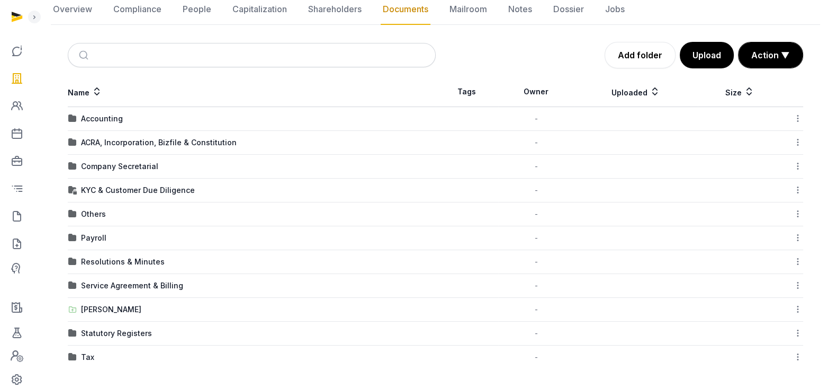
click at [109, 313] on td "[PERSON_NAME]" at bounding box center [252, 310] width 368 height 24
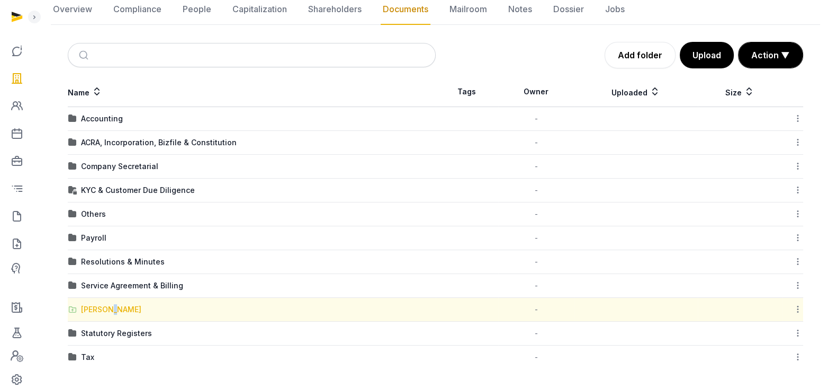
click at [111, 308] on div "[PERSON_NAME]" at bounding box center [111, 309] width 60 height 11
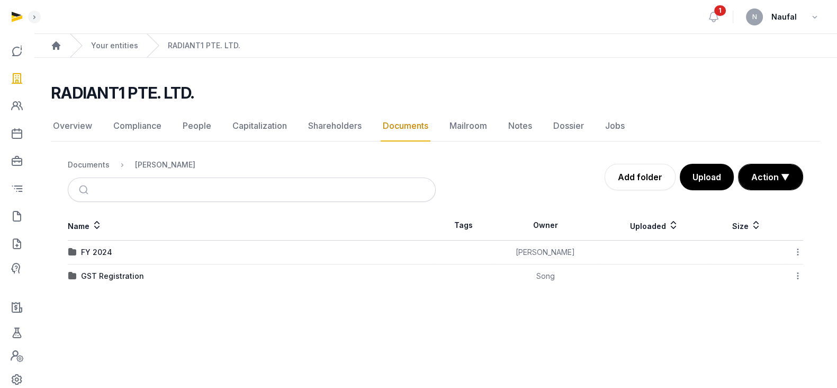
scroll to position [0, 0]
click at [95, 251] on div "FY 2024" at bounding box center [96, 252] width 31 height 11
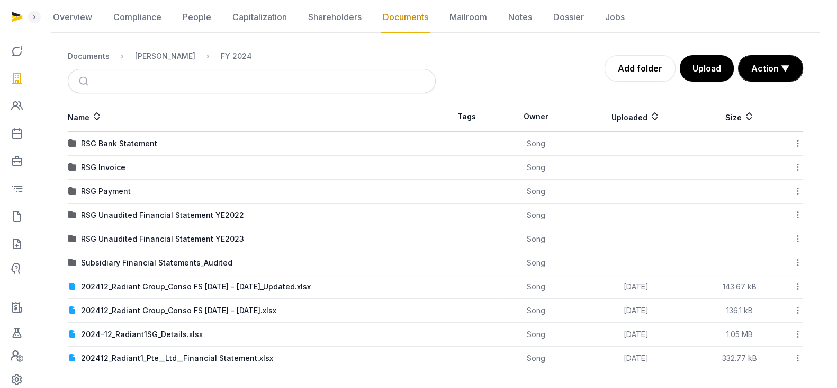
scroll to position [110, 0]
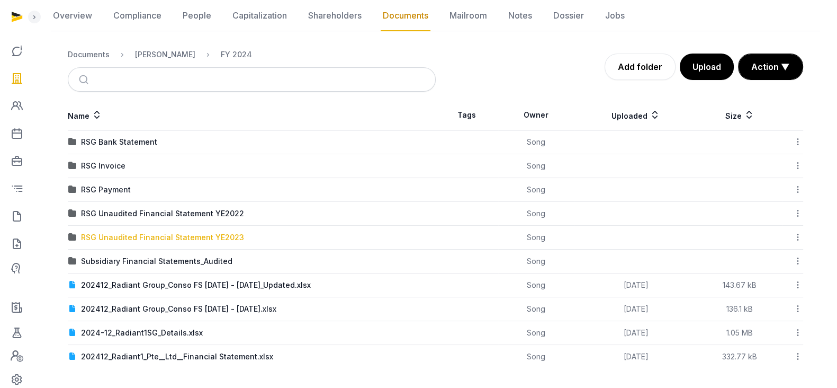
click at [213, 239] on div "RSG Unaudited Financial Statement YE2023" at bounding box center [162, 237] width 163 height 11
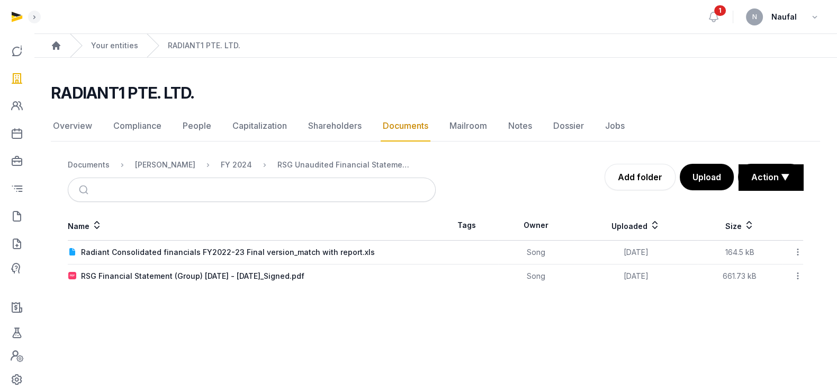
scroll to position [0, 0]
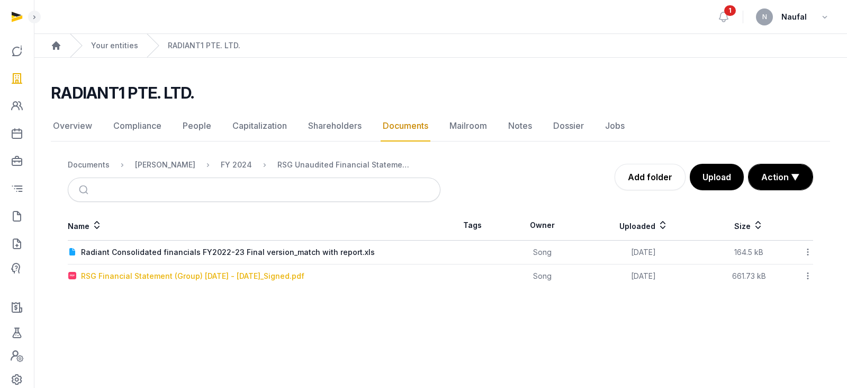
click at [252, 272] on div "RSG Financial Statement (Group) [DATE] - [DATE]_Signed.pdf" at bounding box center [193, 276] width 224 height 11
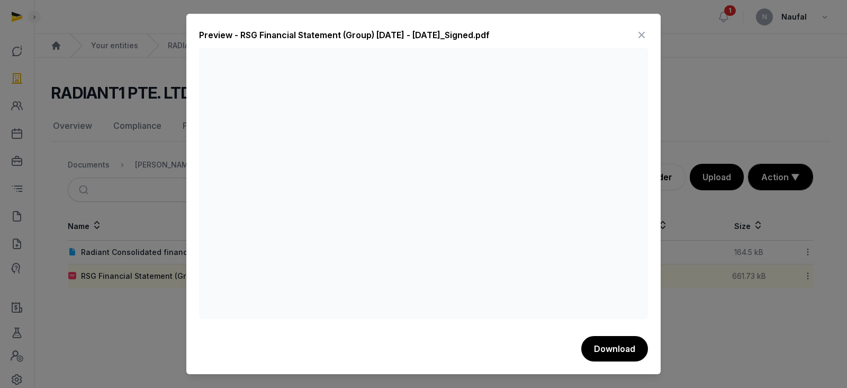
click at [638, 33] on icon at bounding box center [642, 34] width 13 height 17
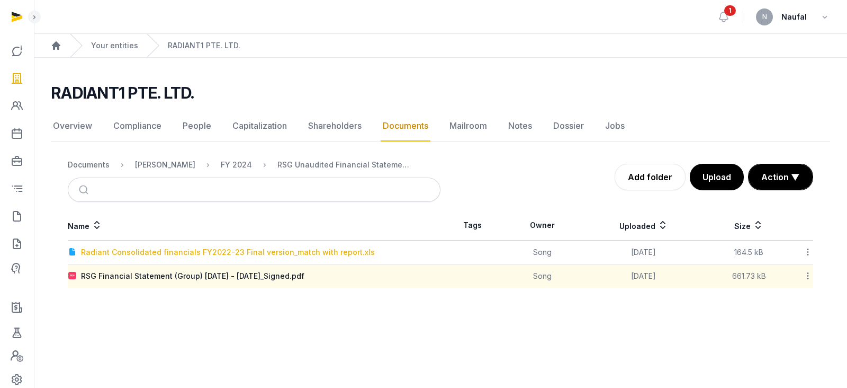
click at [281, 248] on div "Radiant Consolidated financials FY2022-23 Final version_match with report.xls" at bounding box center [228, 252] width 294 height 11
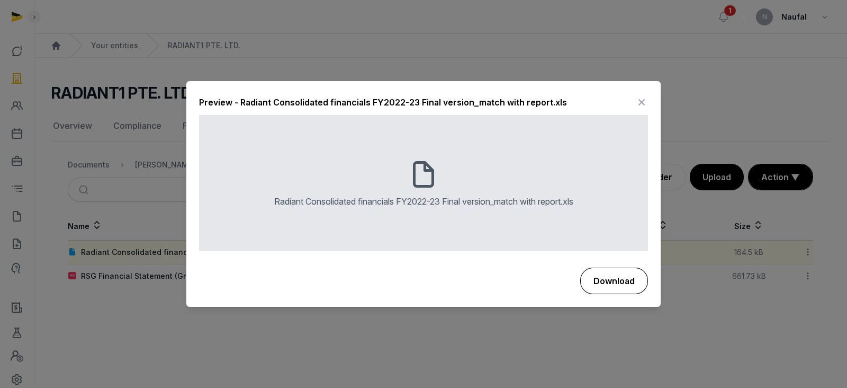
click at [622, 283] on button "Download" at bounding box center [615, 280] width 68 height 26
click at [650, 94] on div "Preview - Radiant Consolidated financials FY2022-23 Final version_match with re…" at bounding box center [423, 194] width 475 height 225
click at [646, 97] on icon at bounding box center [642, 102] width 13 height 17
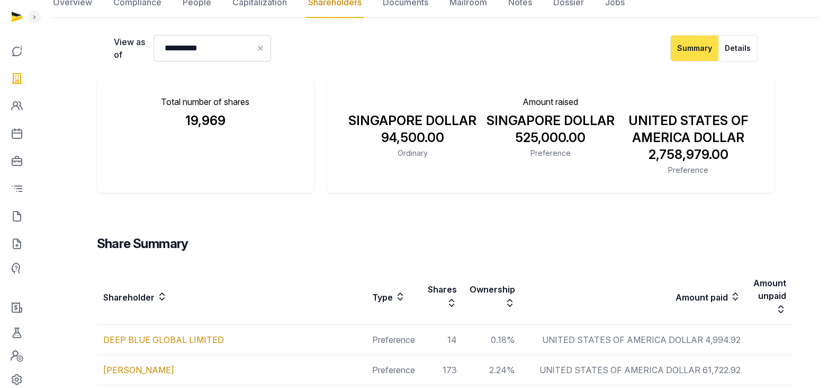
scroll to position [132, 0]
click at [409, 5] on link "Documents" at bounding box center [406, 2] width 50 height 31
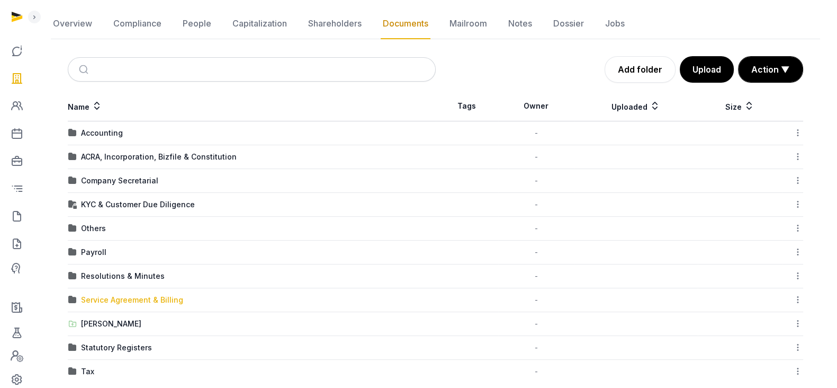
scroll to position [117, 0]
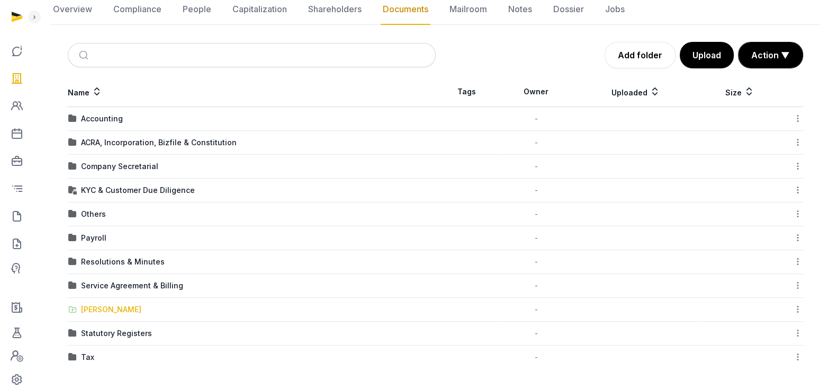
click at [106, 307] on div "[PERSON_NAME]" at bounding box center [111, 309] width 60 height 11
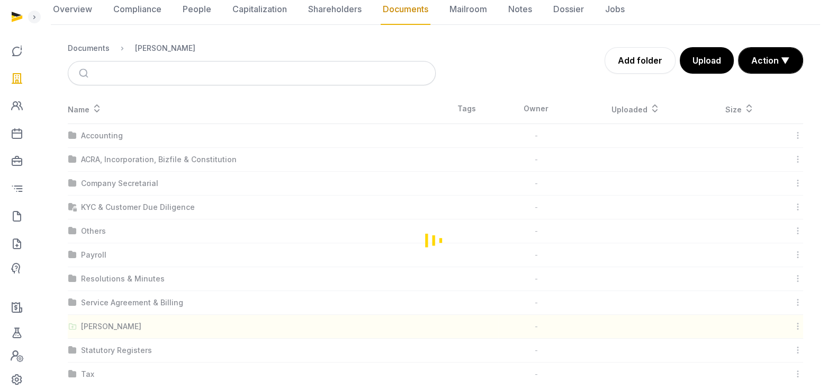
scroll to position [0, 0]
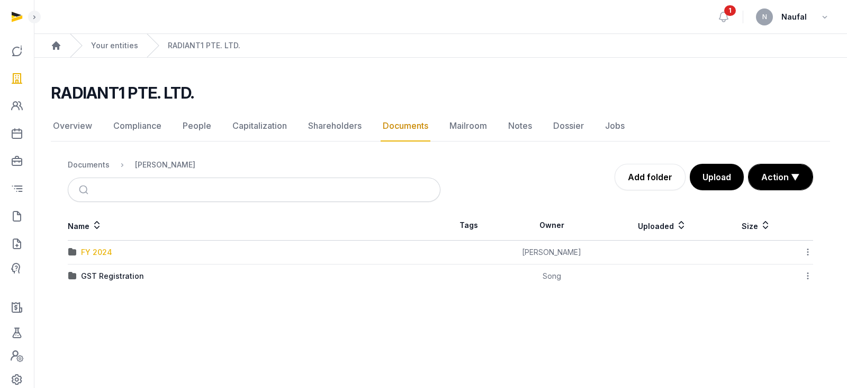
click at [94, 252] on div "FY 2024" at bounding box center [96, 252] width 31 height 11
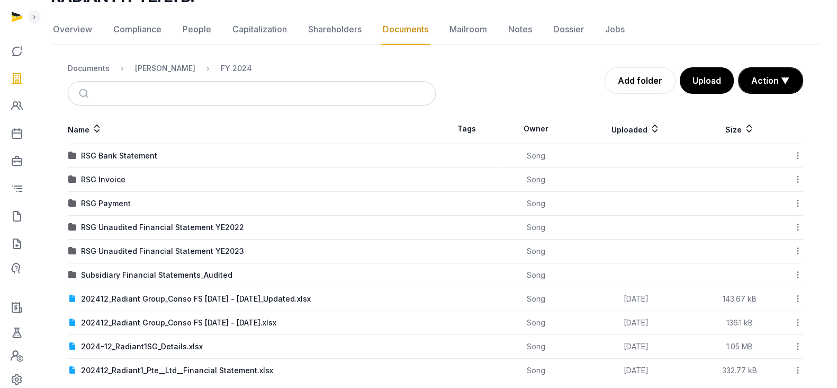
scroll to position [110, 0]
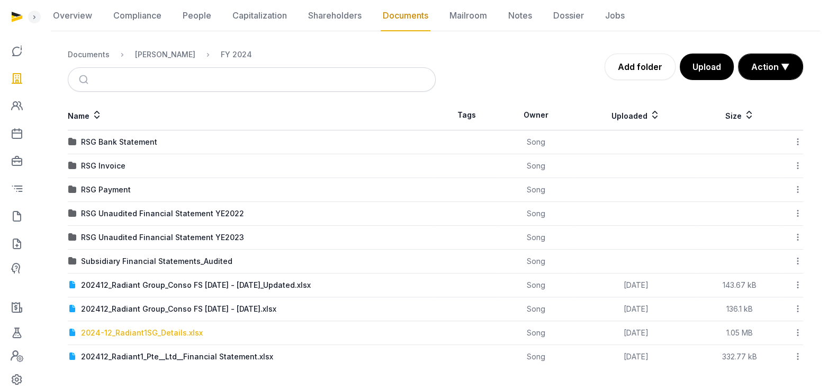
click at [182, 334] on div "2024-12_Radiant1SG_Details.xlsx" at bounding box center [142, 332] width 122 height 11
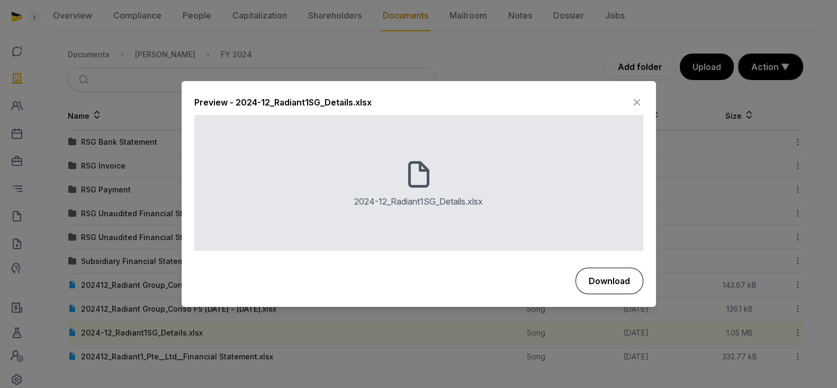
click at [606, 279] on button "Download" at bounding box center [610, 280] width 68 height 26
click at [635, 101] on icon at bounding box center [637, 102] width 13 height 17
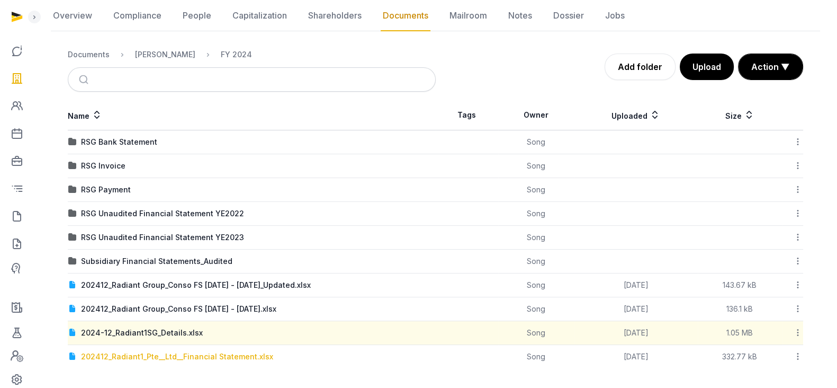
click at [212, 355] on div "202412_Radiant1_Pte__Ltd__Financial Statement.xlsx" at bounding box center [177, 356] width 192 height 11
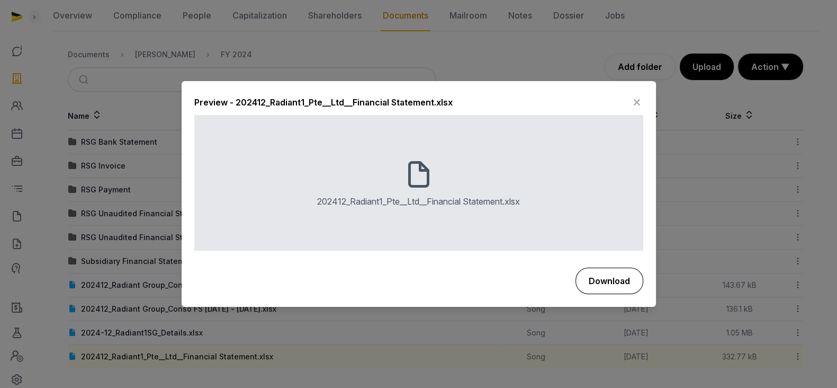
click at [613, 283] on button "Download" at bounding box center [610, 280] width 68 height 26
